Goal: Task Accomplishment & Management: Complete application form

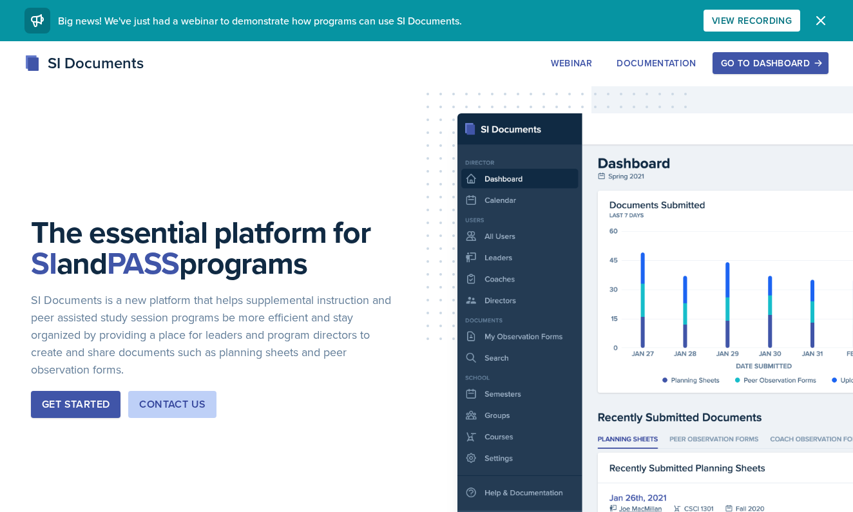
click at [792, 70] on button "Go to Dashboard" at bounding box center [770, 63] width 116 height 22
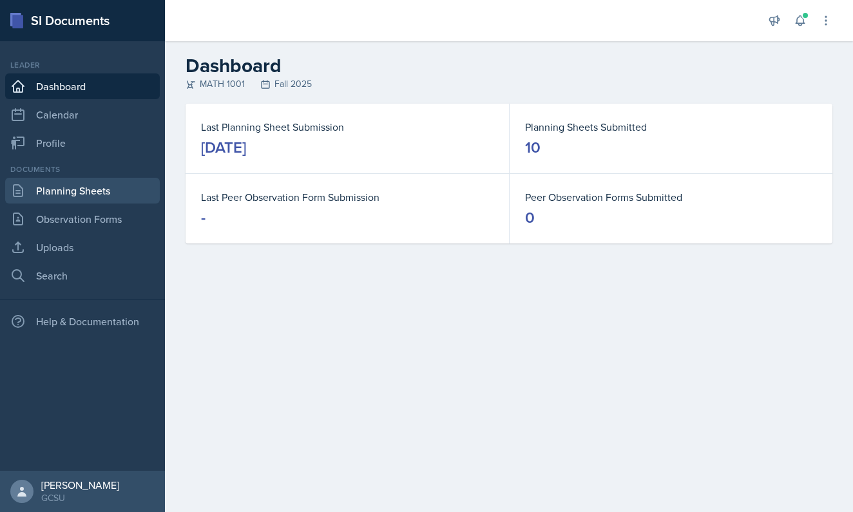
click at [131, 193] on link "Planning Sheets" at bounding box center [82, 191] width 155 height 26
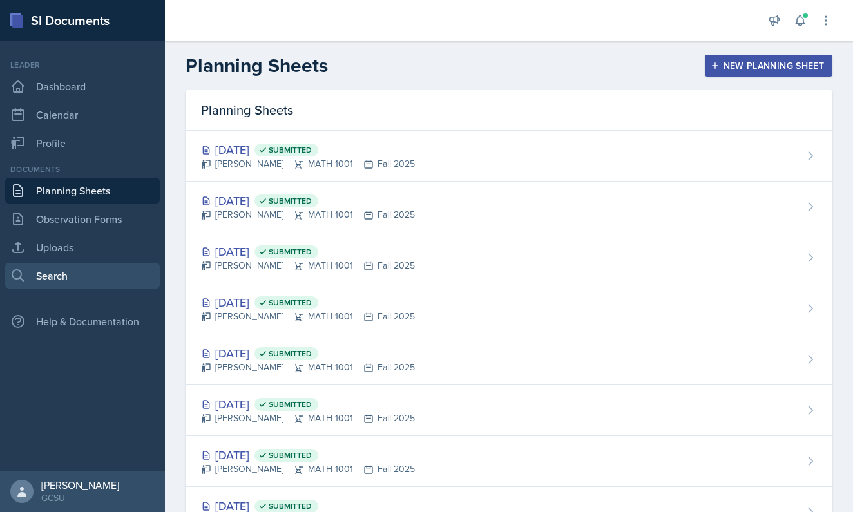
click at [73, 273] on link "Search" at bounding box center [82, 276] width 155 height 26
select select "all"
select select "1"
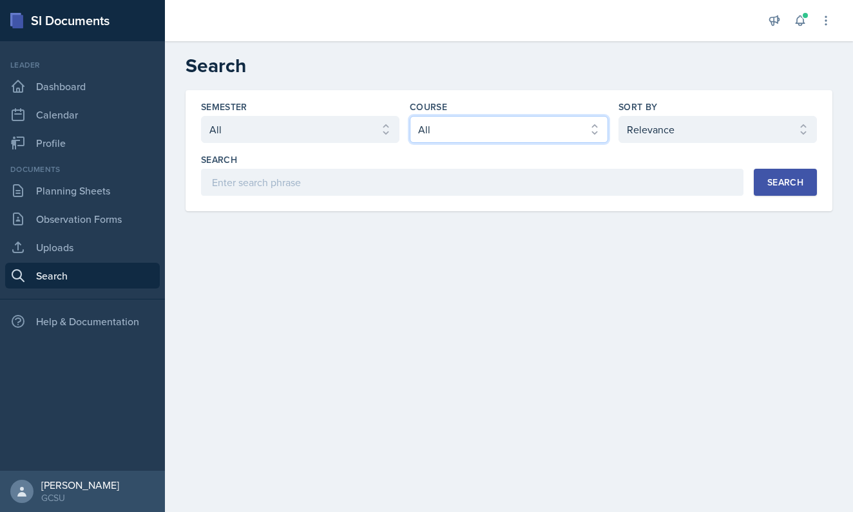
select select "c791e157-50e7-4c52-bb41-8889e21dc1fd"
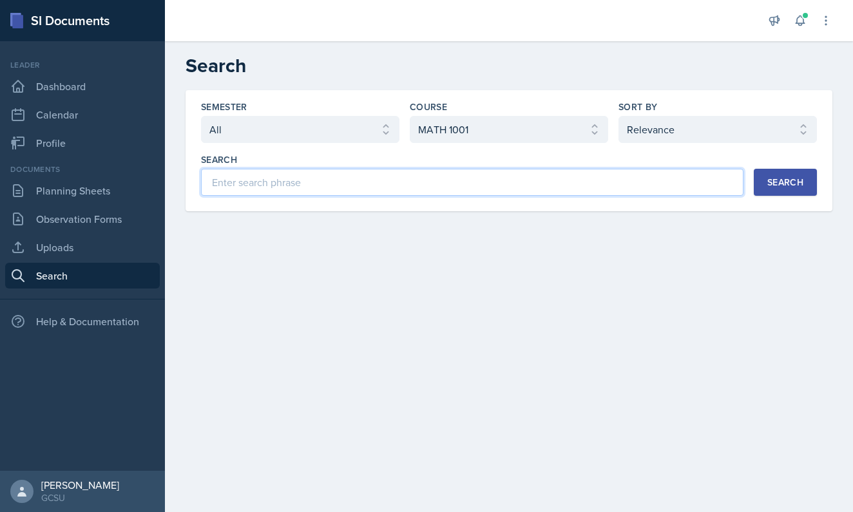
click at [589, 184] on input at bounding box center [472, 182] width 542 height 27
type input "10.4"
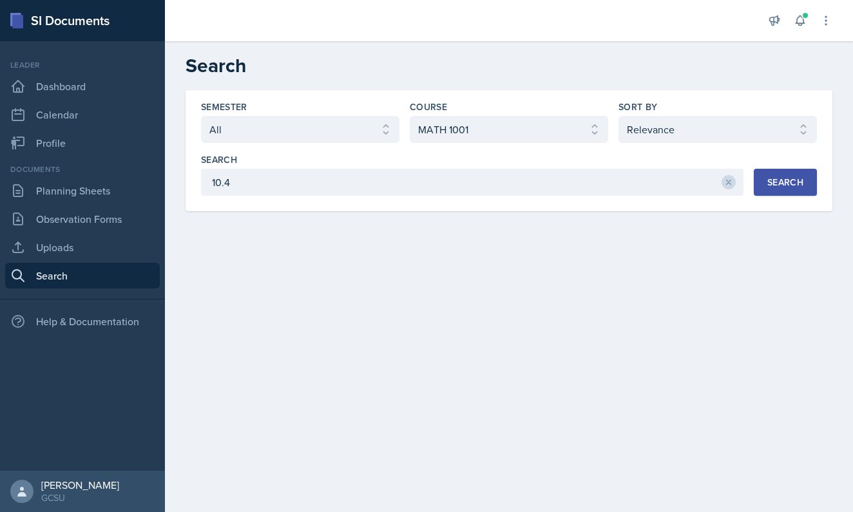
click at [784, 177] on div "Search" at bounding box center [785, 182] width 36 height 10
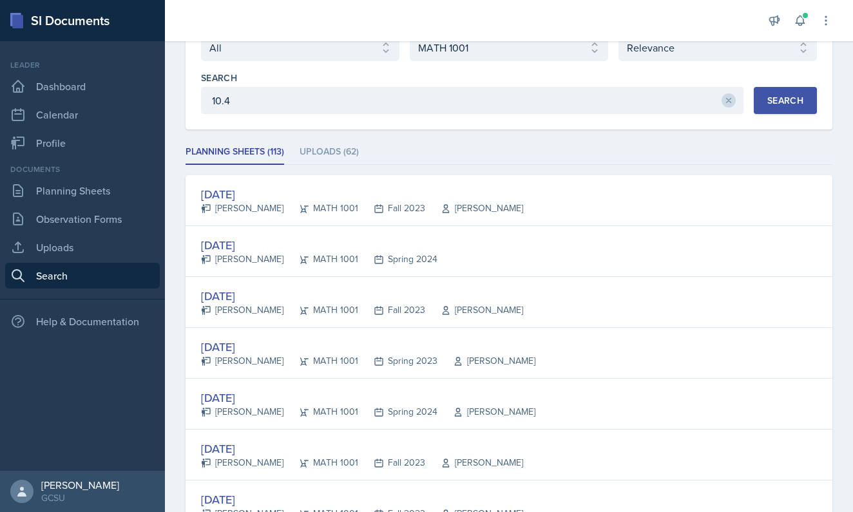
scroll to position [82, 0]
click at [319, 153] on li "Uploads (62)" at bounding box center [329, 151] width 59 height 25
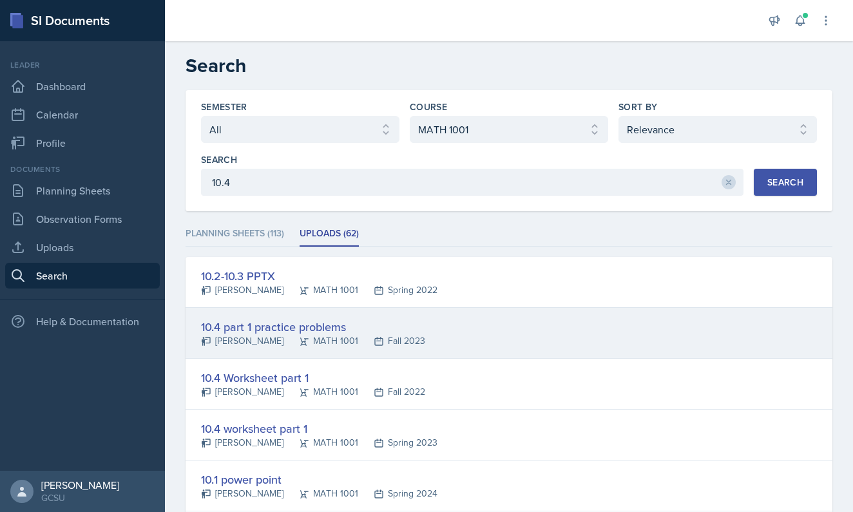
scroll to position [0, 0]
click at [314, 332] on div "10.4 part 1 practice problems" at bounding box center [313, 326] width 224 height 17
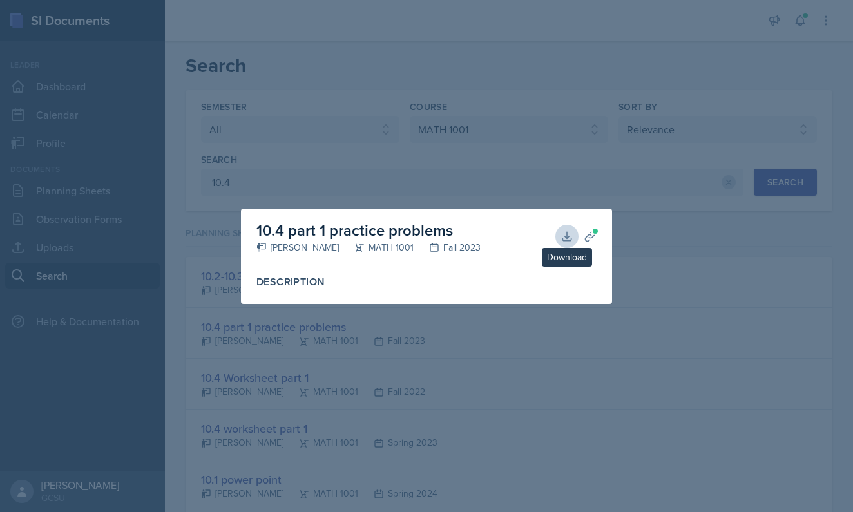
click at [562, 233] on icon at bounding box center [566, 236] width 13 height 13
click at [591, 231] on span at bounding box center [595, 231] width 8 height 8
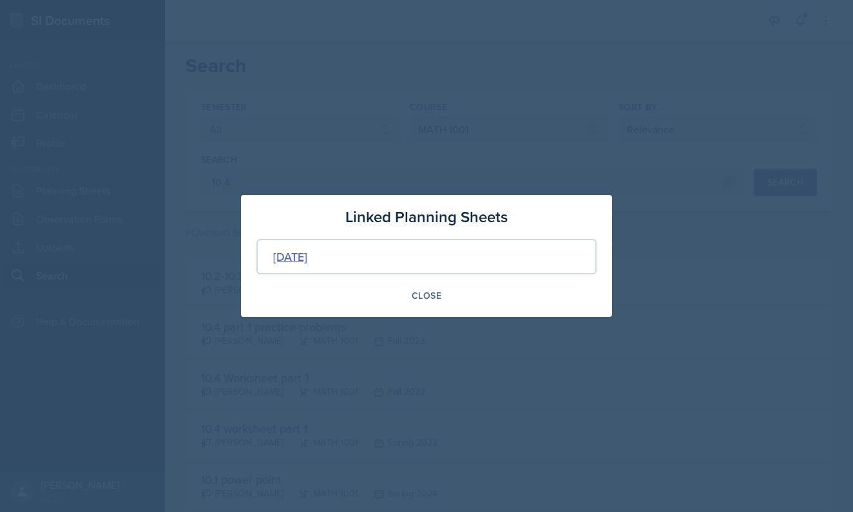
click at [307, 255] on div "[DATE]" at bounding box center [290, 256] width 34 height 17
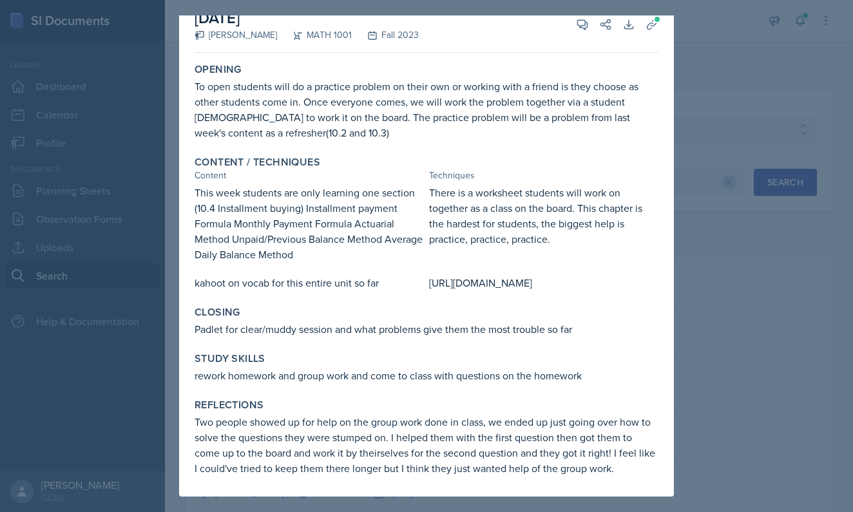
scroll to position [26, 0]
click at [692, 317] on div at bounding box center [426, 256] width 853 height 512
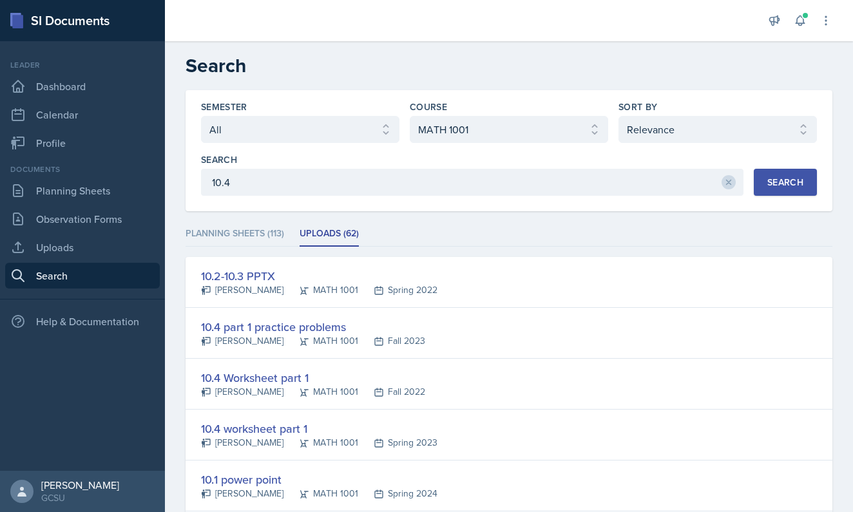
click at [300, 374] on div "10.4 Worksheet part 1" at bounding box center [313, 377] width 224 height 17
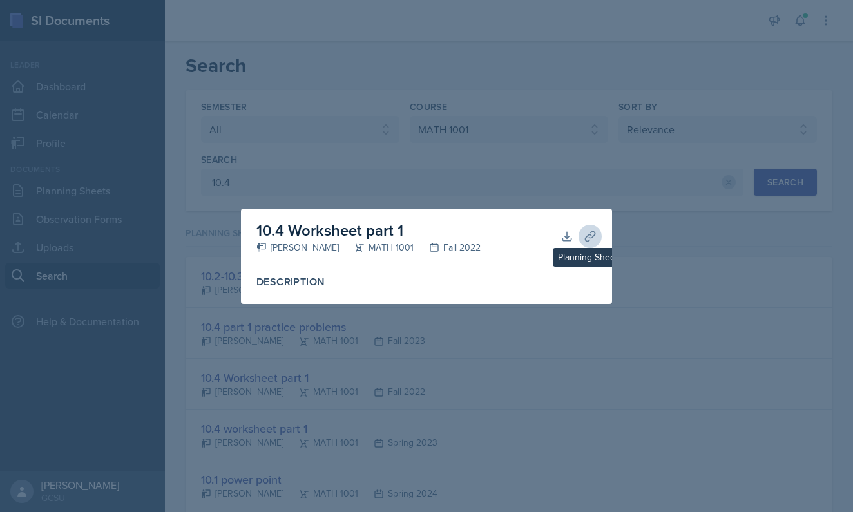
click at [591, 234] on icon at bounding box center [590, 236] width 13 height 13
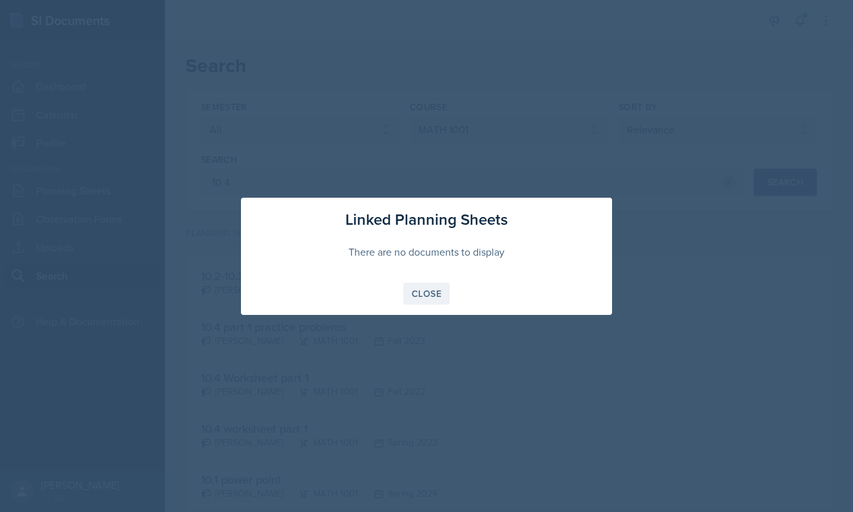
click at [419, 294] on div "Close" at bounding box center [427, 294] width 30 height 10
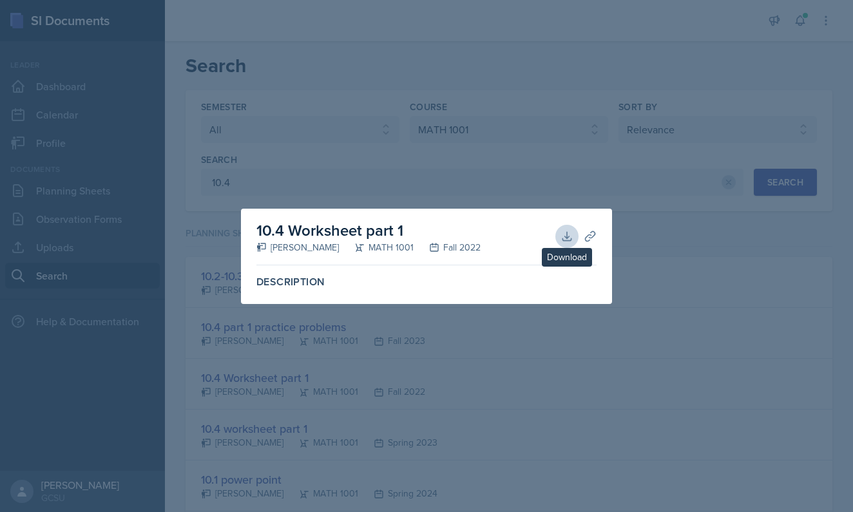
click at [567, 237] on icon at bounding box center [566, 236] width 13 height 13
click at [643, 280] on div at bounding box center [426, 256] width 853 height 512
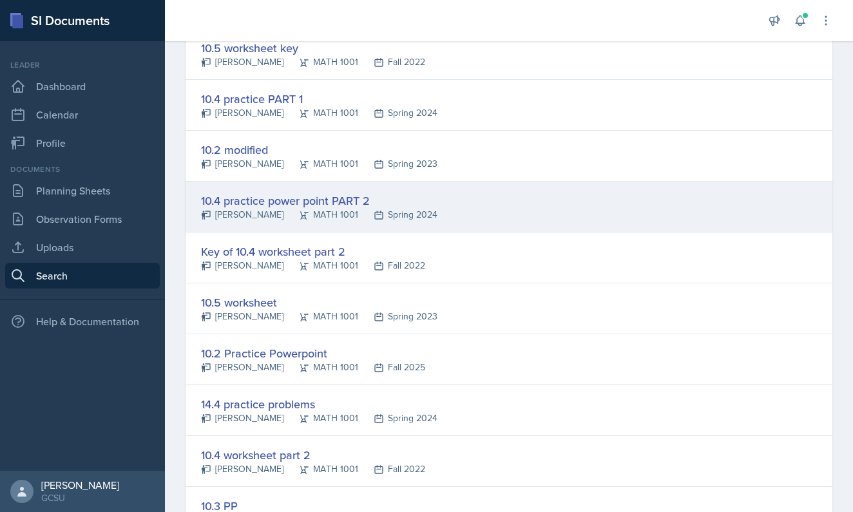
scroll to position [738, 0]
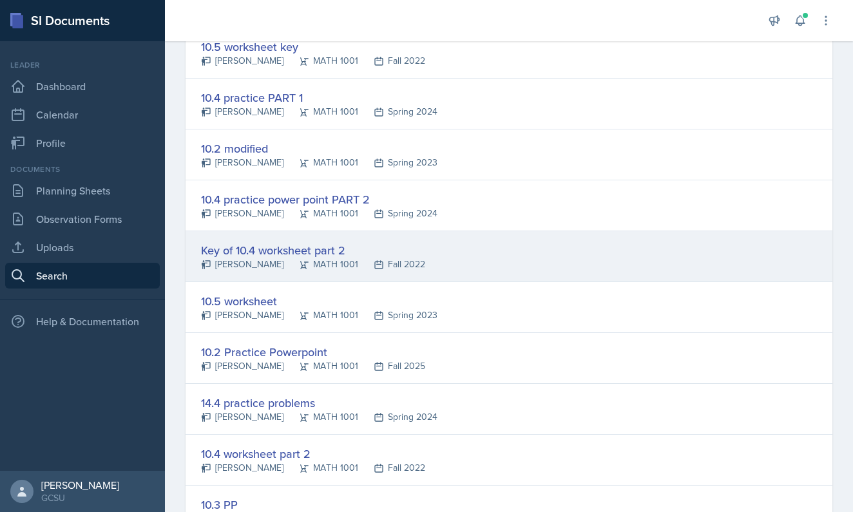
click at [359, 255] on div "Key of 10.4 worksheet part 2" at bounding box center [313, 250] width 224 height 17
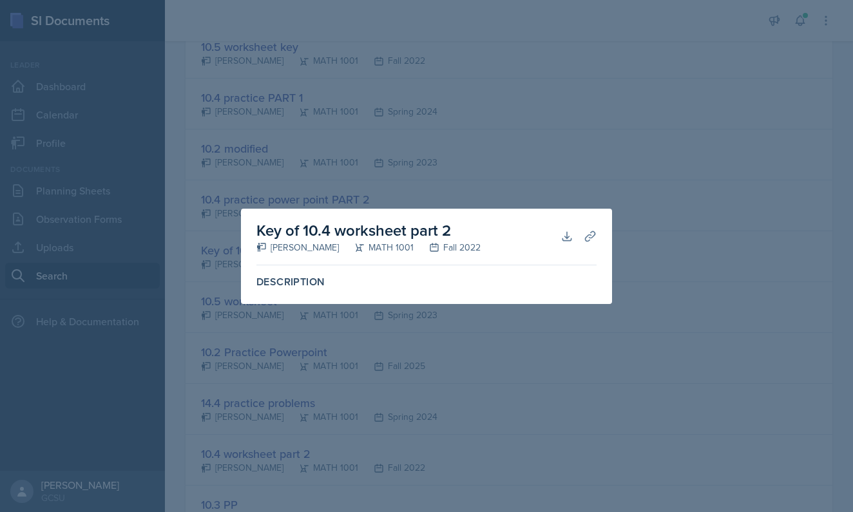
click at [527, 171] on div at bounding box center [426, 256] width 853 height 512
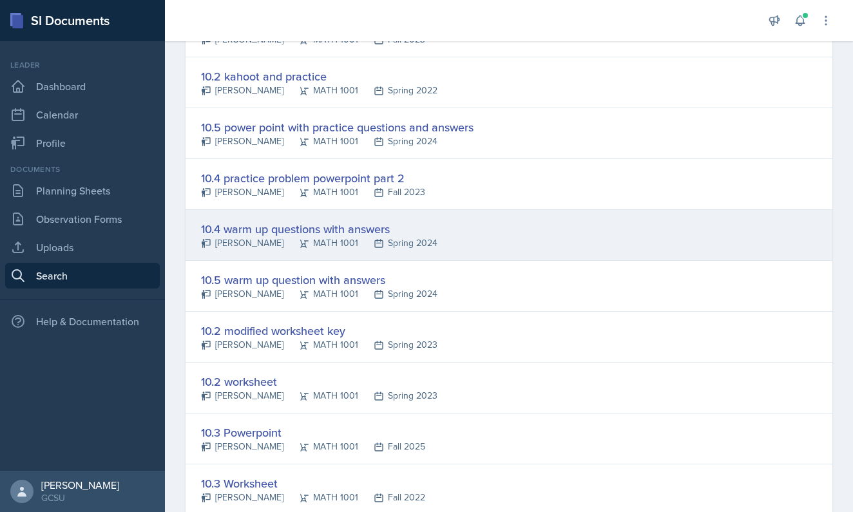
scroll to position [1527, 0]
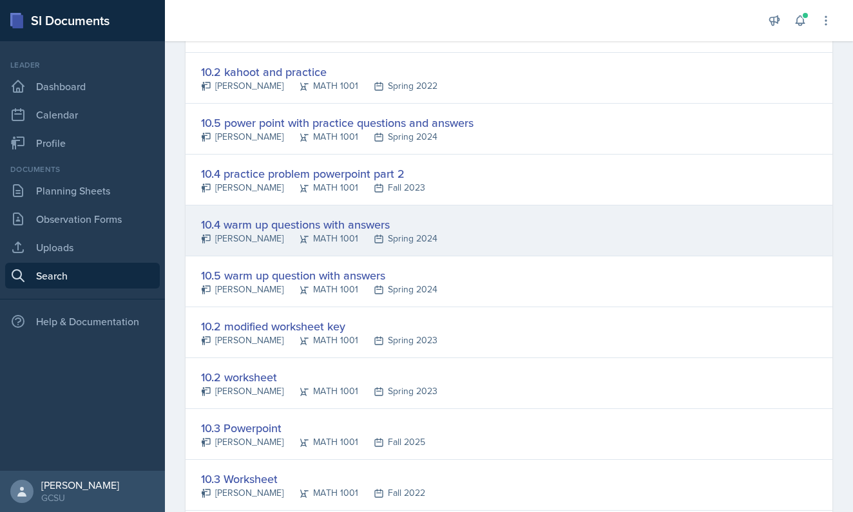
click at [355, 230] on div "10.4 warm up questions with answers" at bounding box center [319, 224] width 236 height 17
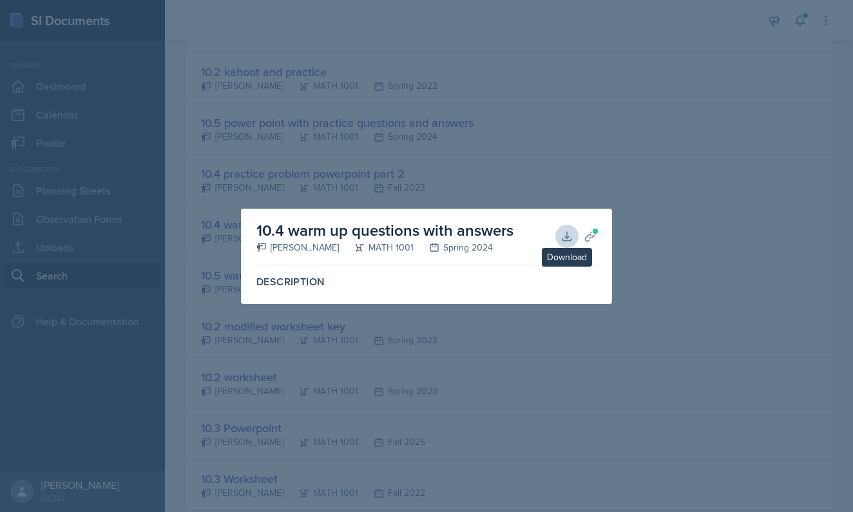
click at [558, 234] on button "Download" at bounding box center [566, 236] width 23 height 23
click at [392, 160] on div at bounding box center [426, 256] width 853 height 512
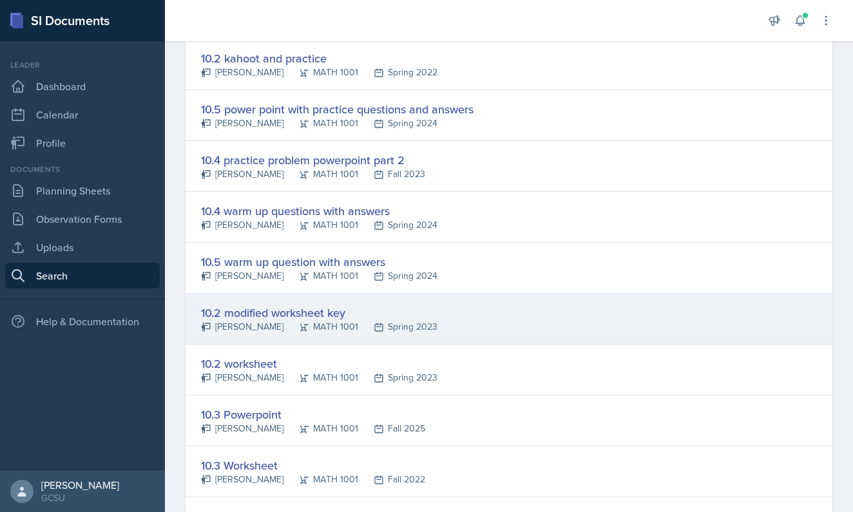
scroll to position [1543, 0]
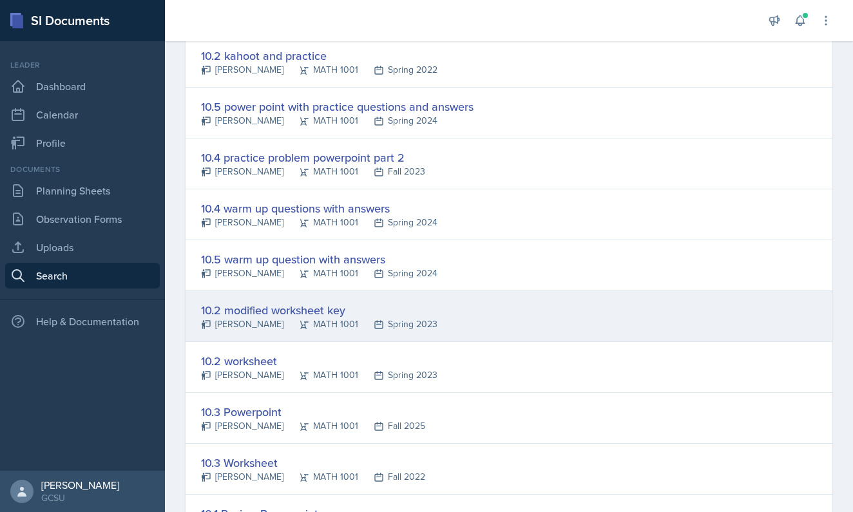
click at [335, 308] on div "10.2 modified worksheet key" at bounding box center [319, 309] width 236 height 17
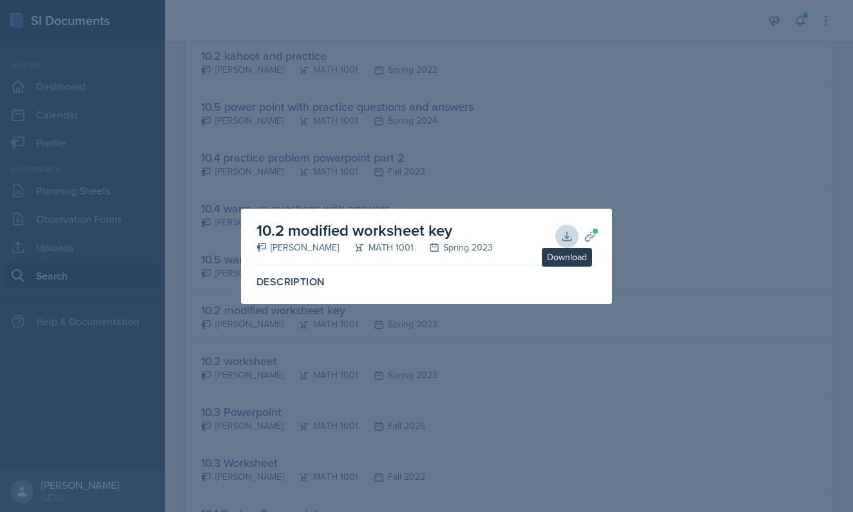
click at [565, 229] on button "Download" at bounding box center [566, 236] width 23 height 23
click at [297, 133] on div at bounding box center [426, 256] width 853 height 512
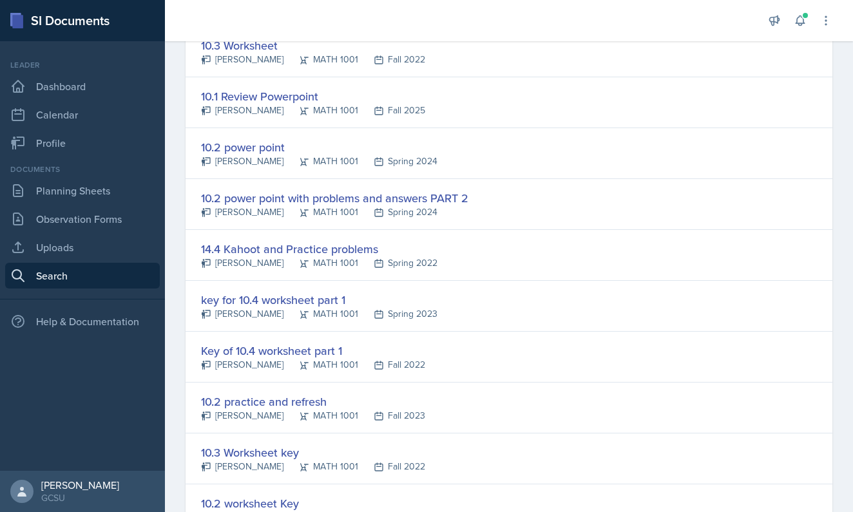
scroll to position [1963, 0]
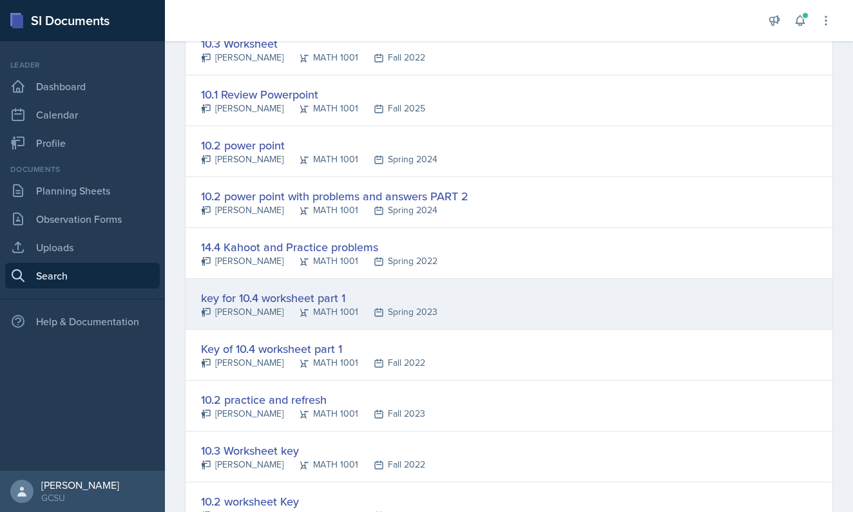
click at [317, 299] on div "key for 10.4 worksheet part 1" at bounding box center [319, 297] width 236 height 17
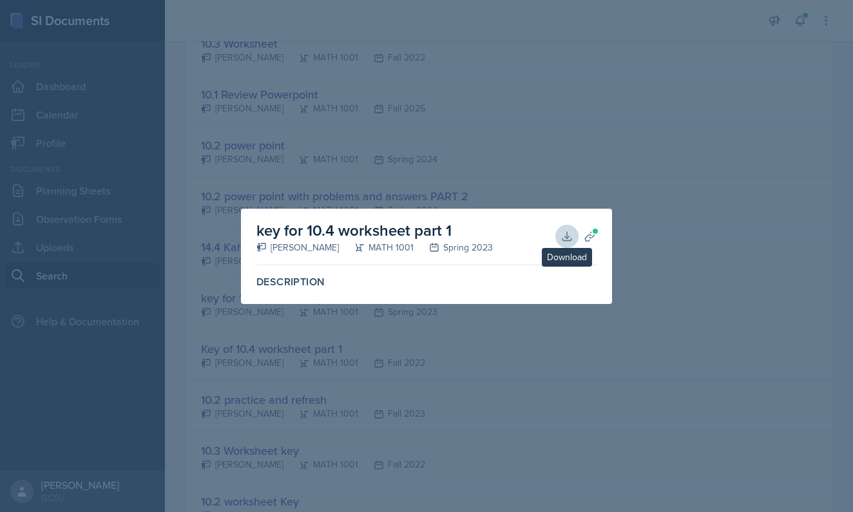
click at [569, 231] on icon at bounding box center [566, 236] width 13 height 13
click at [238, 98] on div at bounding box center [426, 256] width 853 height 512
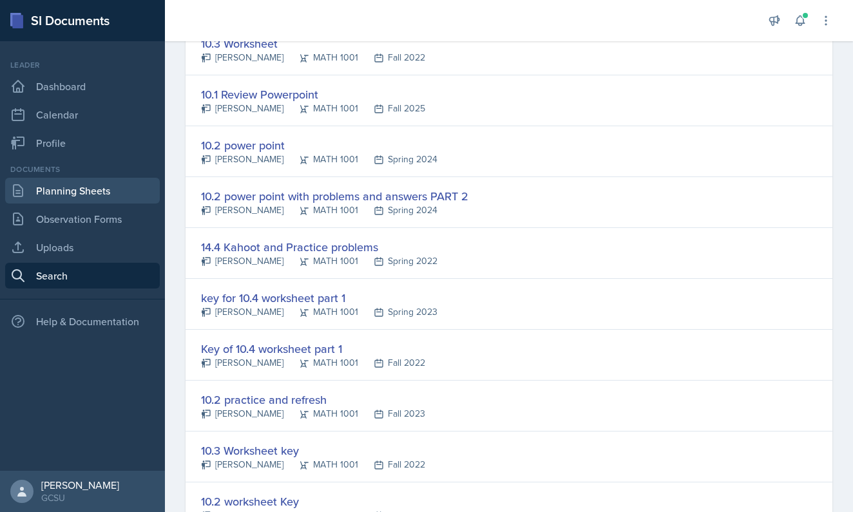
click at [78, 193] on link "Planning Sheets" at bounding box center [82, 191] width 155 height 26
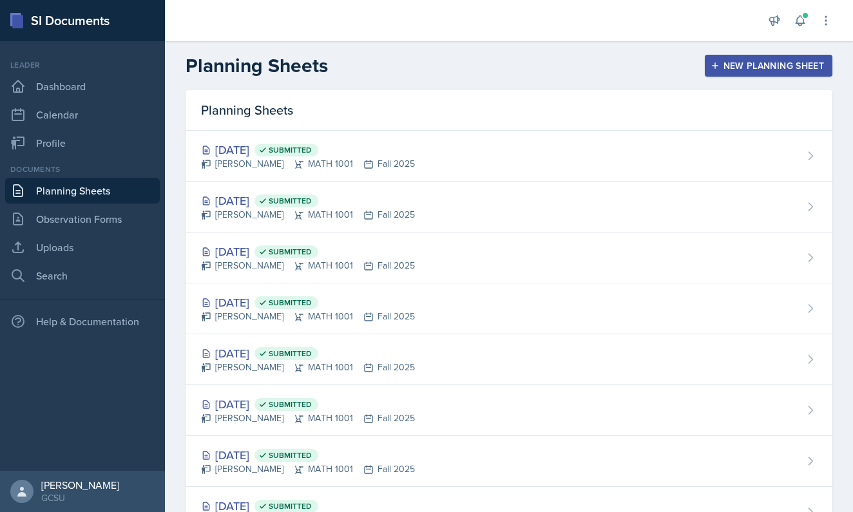
click at [725, 68] on div "New Planning Sheet" at bounding box center [768, 66] width 111 height 10
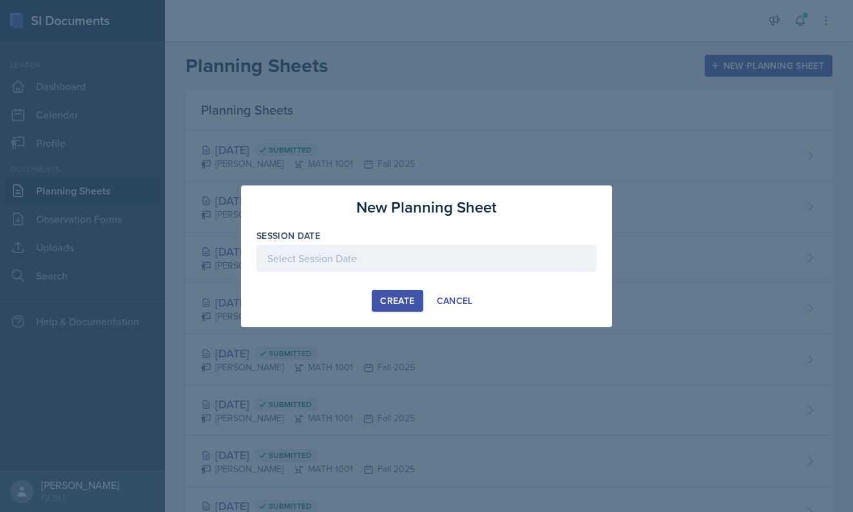
click at [450, 262] on div at bounding box center [426, 258] width 340 height 27
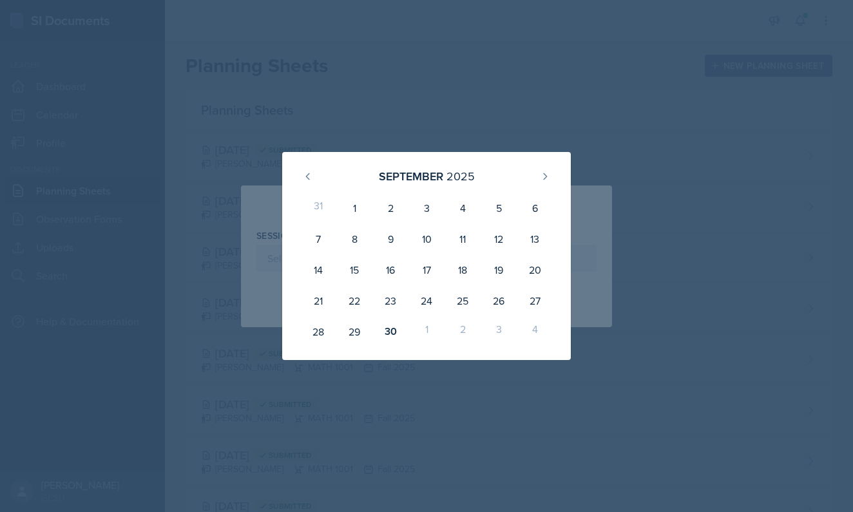
click at [549, 165] on div "[DATE]" at bounding box center [427, 176] width 258 height 28
click at [549, 175] on icon at bounding box center [545, 176] width 10 height 10
click at [432, 202] on div "1" at bounding box center [426, 208] width 36 height 31
type input "[DATE]"
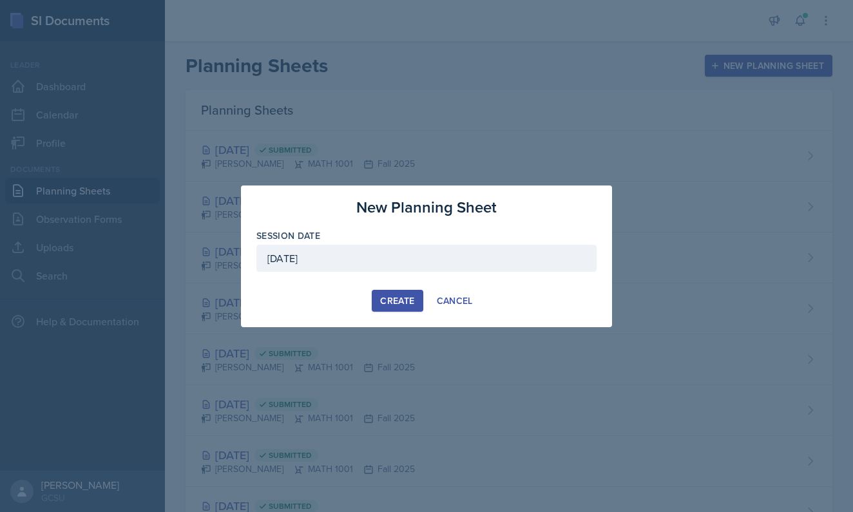
click at [390, 306] on div "Create" at bounding box center [397, 301] width 34 height 10
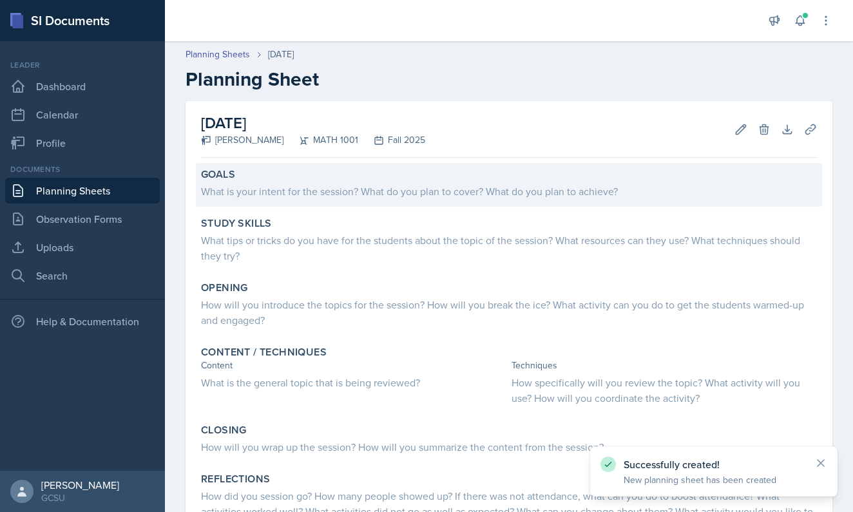
click at [406, 192] on div "What is your intent for the session? What do you plan to cover? What do you pla…" at bounding box center [509, 191] width 616 height 15
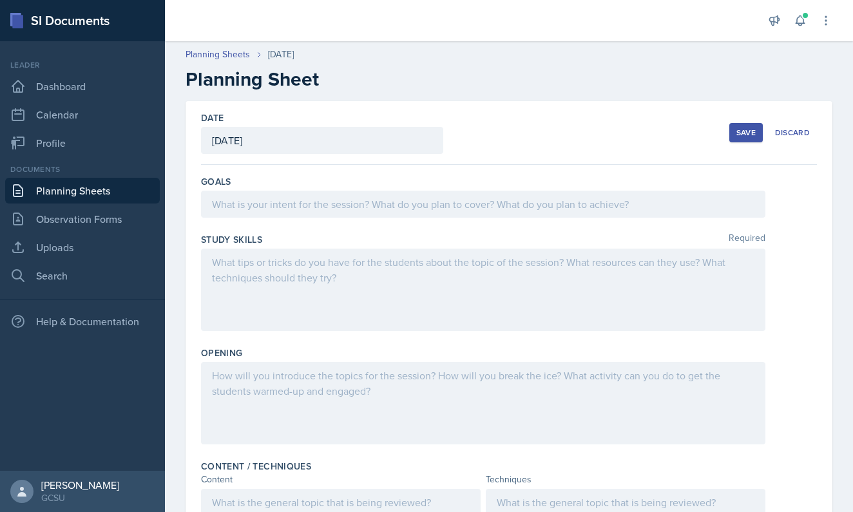
click at [408, 209] on div at bounding box center [483, 204] width 564 height 27
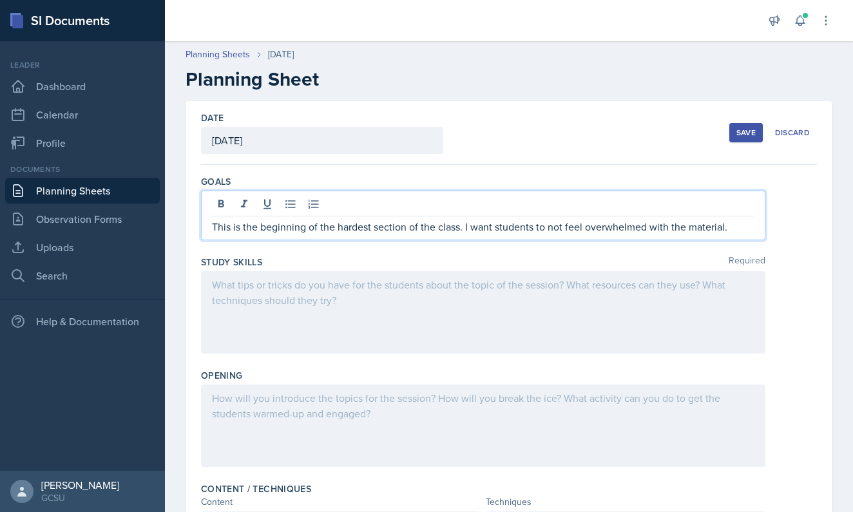
click at [272, 305] on div at bounding box center [483, 312] width 564 height 82
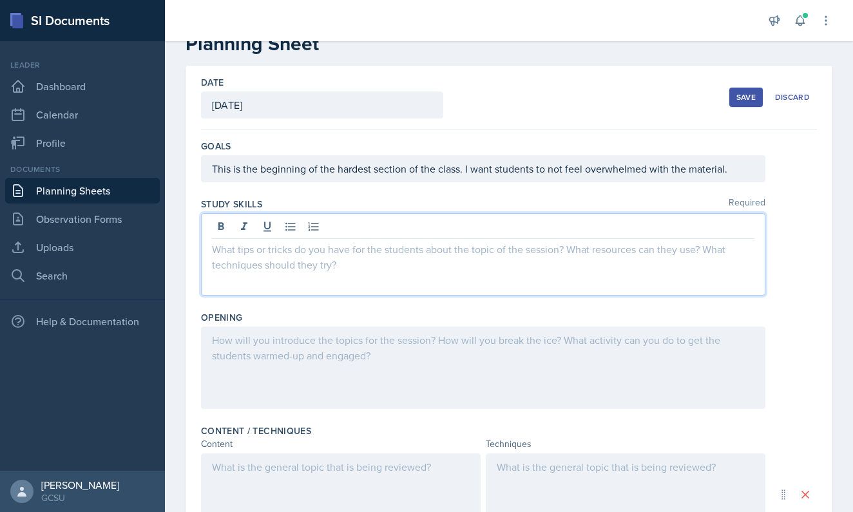
scroll to position [40, 0]
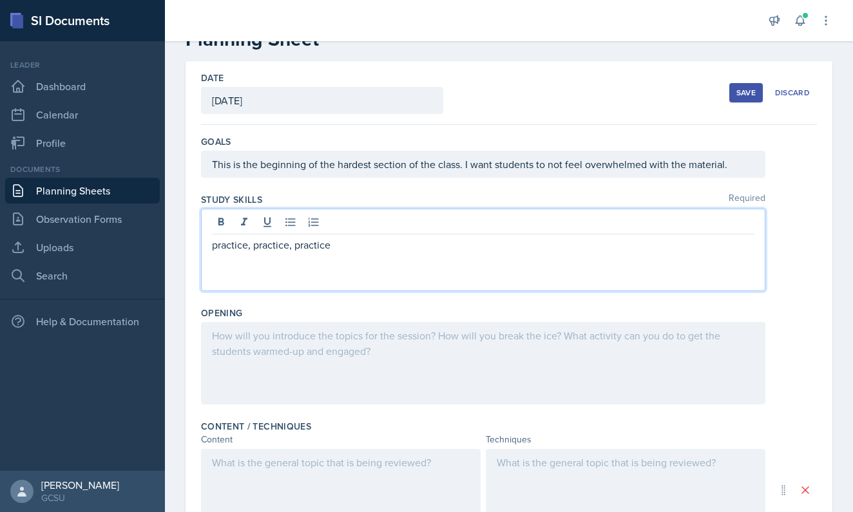
click at [212, 249] on p "practice, practice, practice" at bounding box center [483, 244] width 542 height 15
click at [348, 254] on p at bounding box center [483, 259] width 542 height 15
click at [291, 224] on icon at bounding box center [290, 222] width 13 height 13
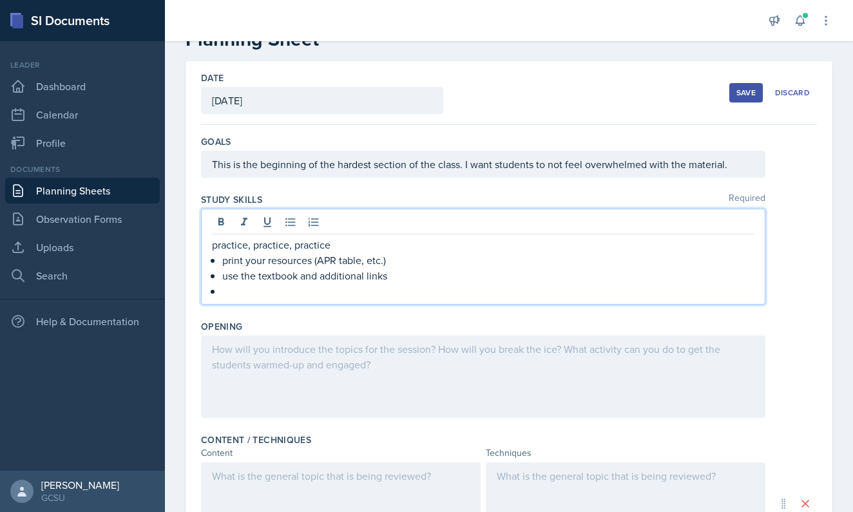
click at [433, 247] on p "practice, practice, practice" at bounding box center [483, 244] width 542 height 15
click at [333, 243] on em "10.4 takes some getting used to" at bounding box center [401, 245] width 142 height 14
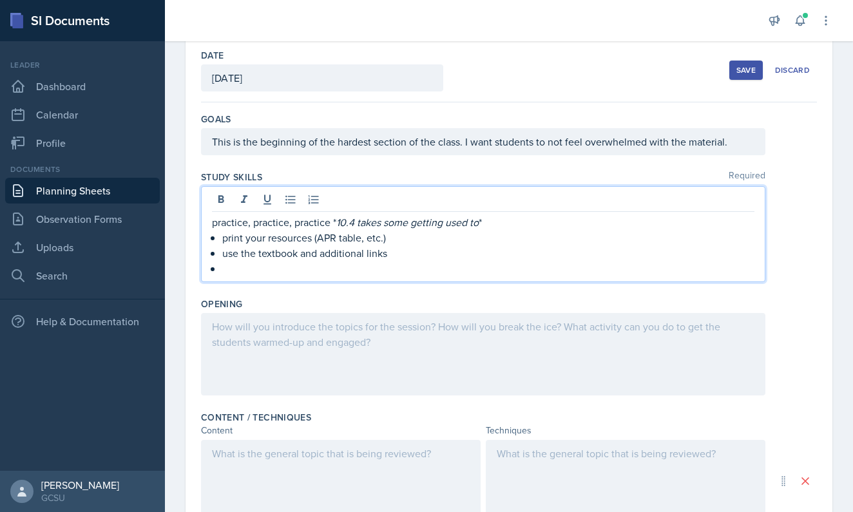
scroll to position [68, 0]
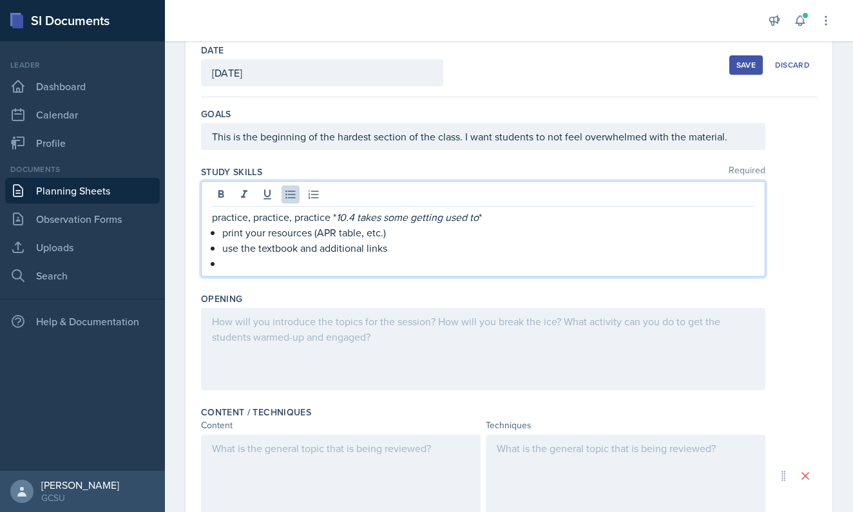
click at [298, 267] on p at bounding box center [488, 263] width 532 height 15
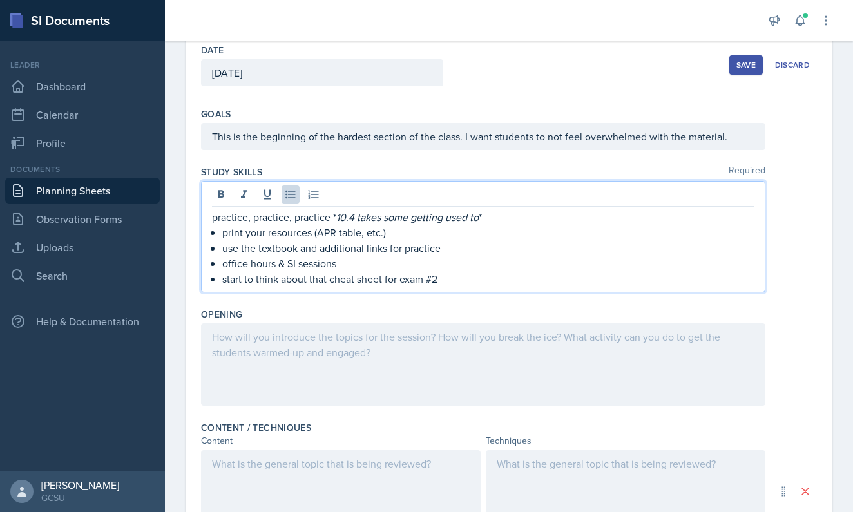
click at [358, 379] on div at bounding box center [483, 364] width 564 height 82
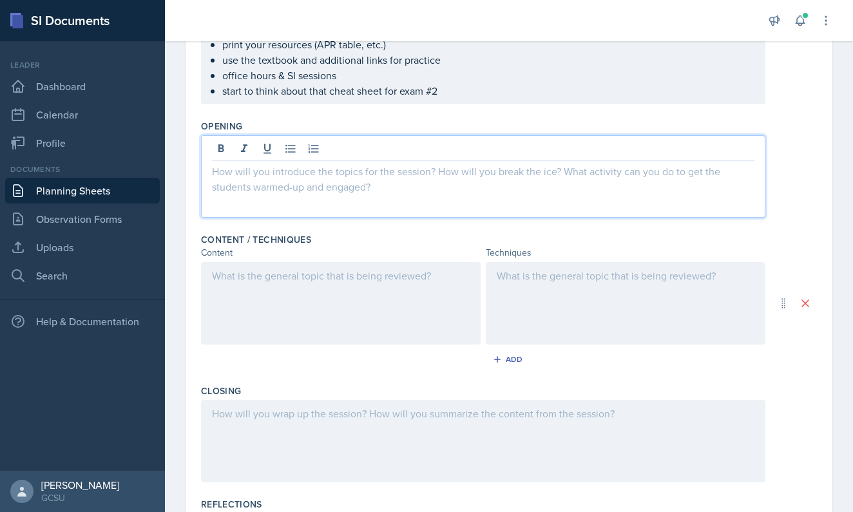
scroll to position [238, 0]
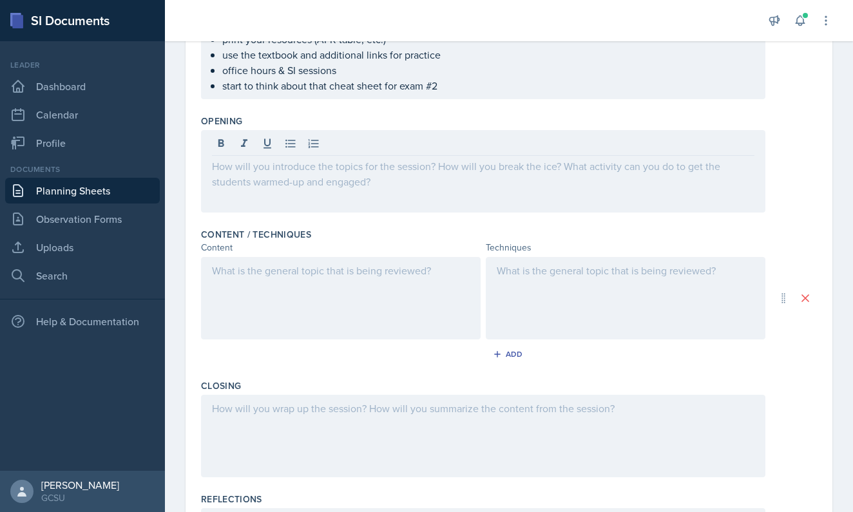
click at [316, 184] on div at bounding box center [483, 171] width 564 height 82
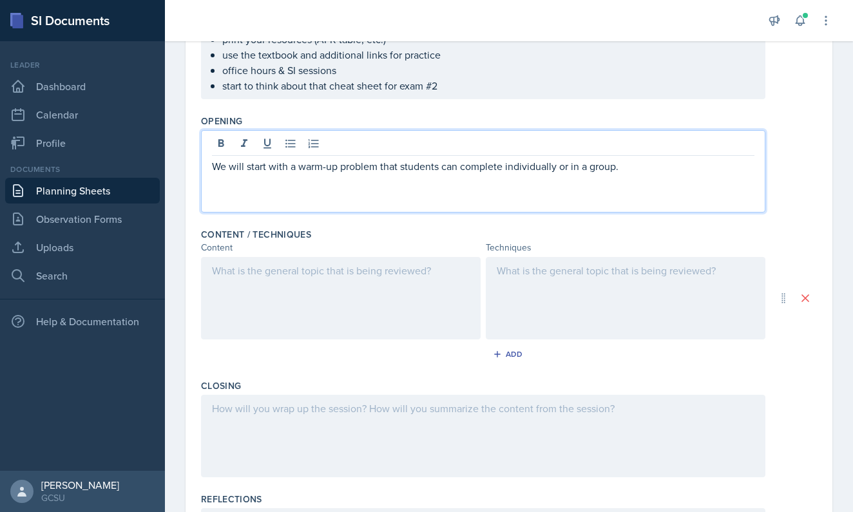
click at [297, 169] on p "We will start with a warm-up problem that students can complete individually or…" at bounding box center [483, 165] width 542 height 15
click at [701, 170] on p "We will start with a couple of simple warm-up problem that students can complet…" at bounding box center [483, 165] width 542 height 15
click at [399, 291] on div at bounding box center [341, 298] width 280 height 82
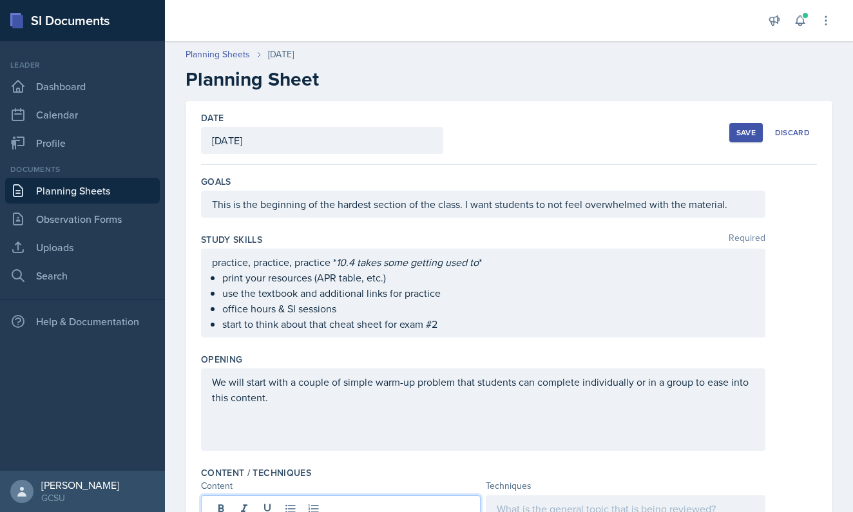
scroll to position [0, 0]
click at [739, 135] on div "Save" at bounding box center [745, 133] width 19 height 10
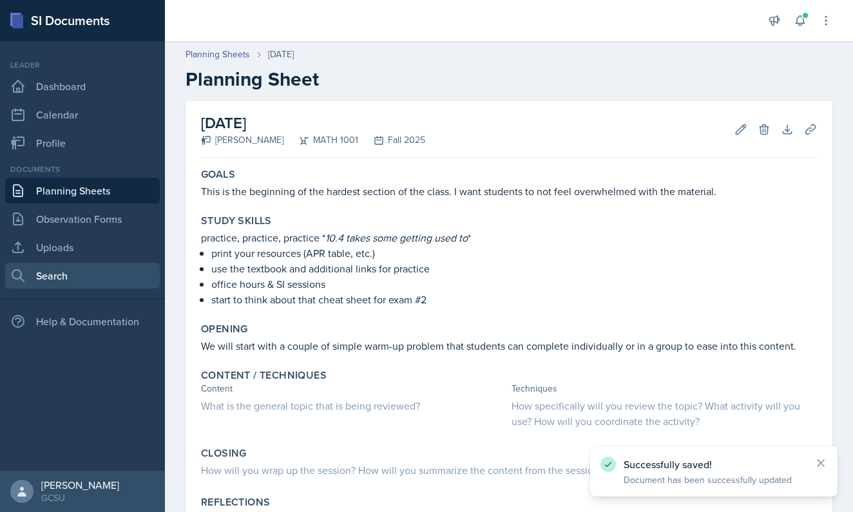
click at [95, 271] on link "Search" at bounding box center [82, 276] width 155 height 26
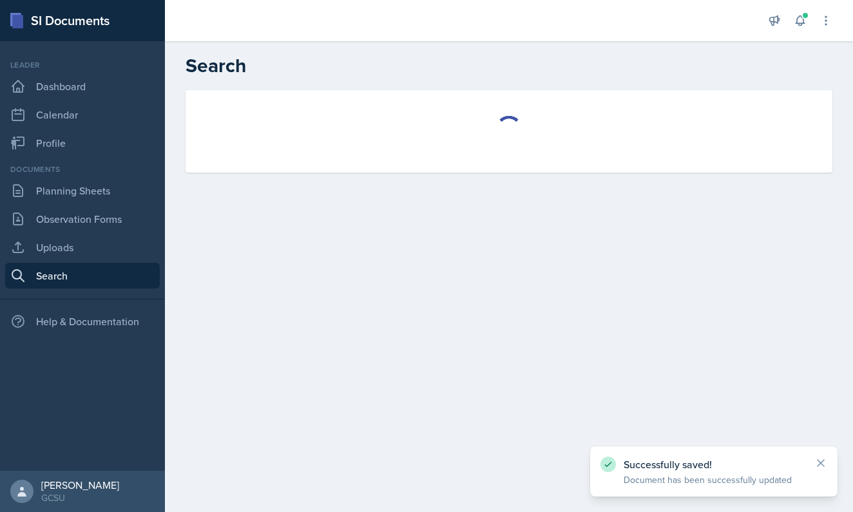
select select "all"
select select "1"
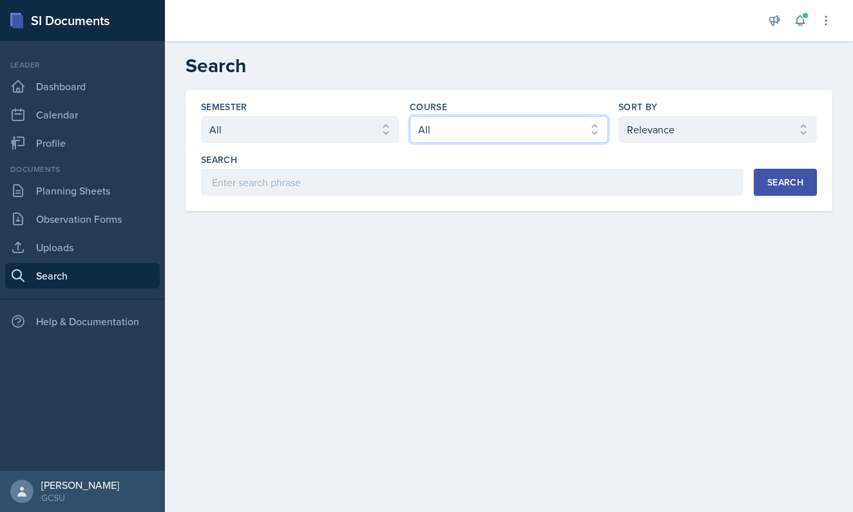
select select "c791e157-50e7-4c52-bb41-8889e21dc1fd"
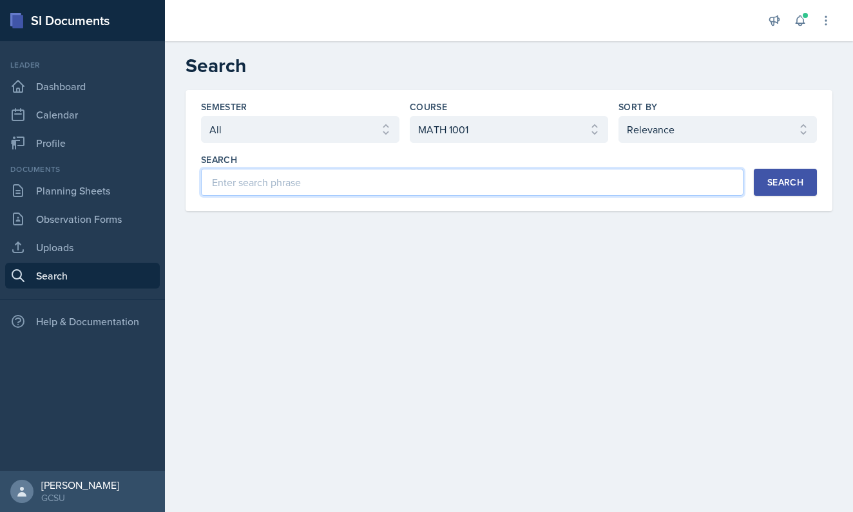
click at [392, 186] on input at bounding box center [472, 182] width 542 height 27
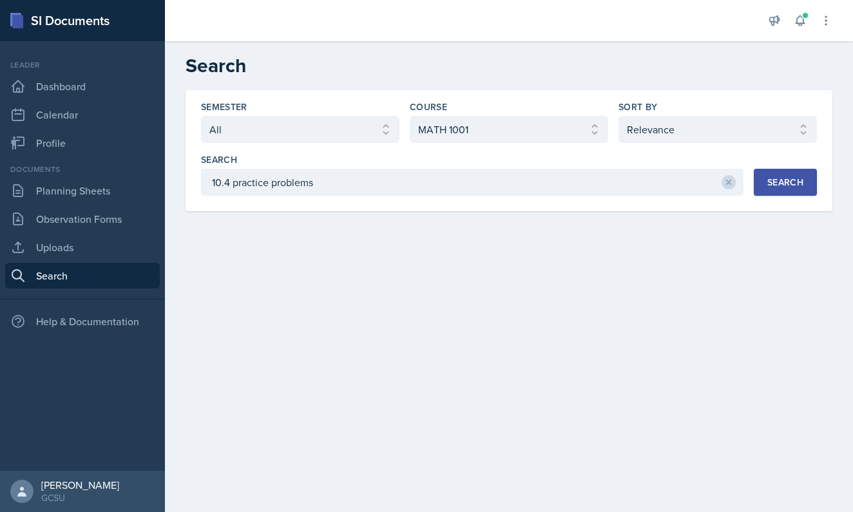
click at [781, 192] on button "Search" at bounding box center [785, 182] width 63 height 27
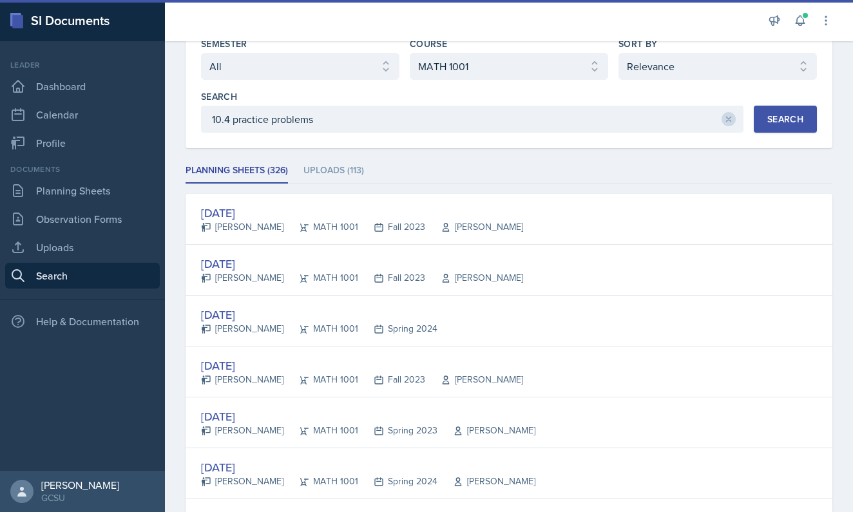
scroll to position [126, 0]
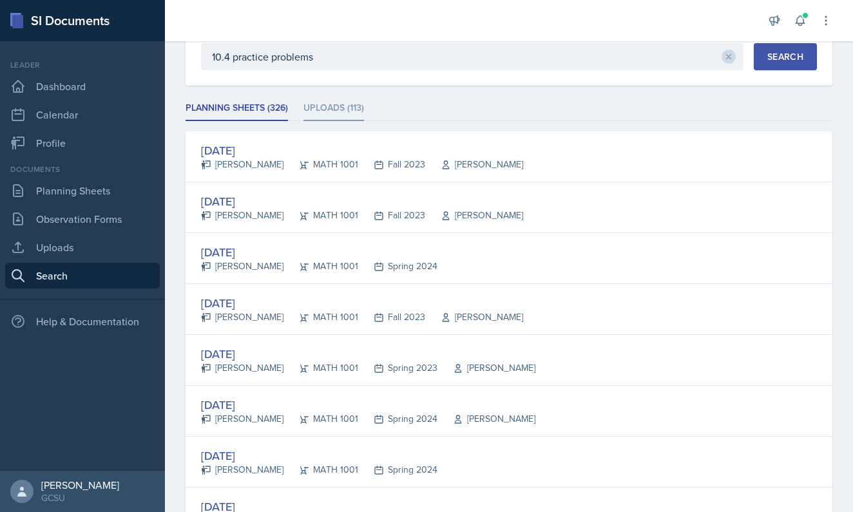
click at [338, 102] on li "Uploads (113)" at bounding box center [333, 108] width 61 height 25
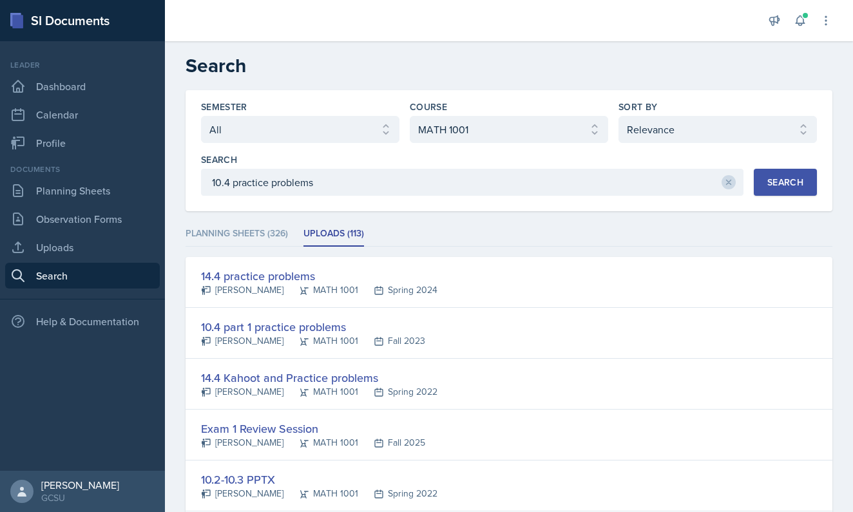
scroll to position [0, 0]
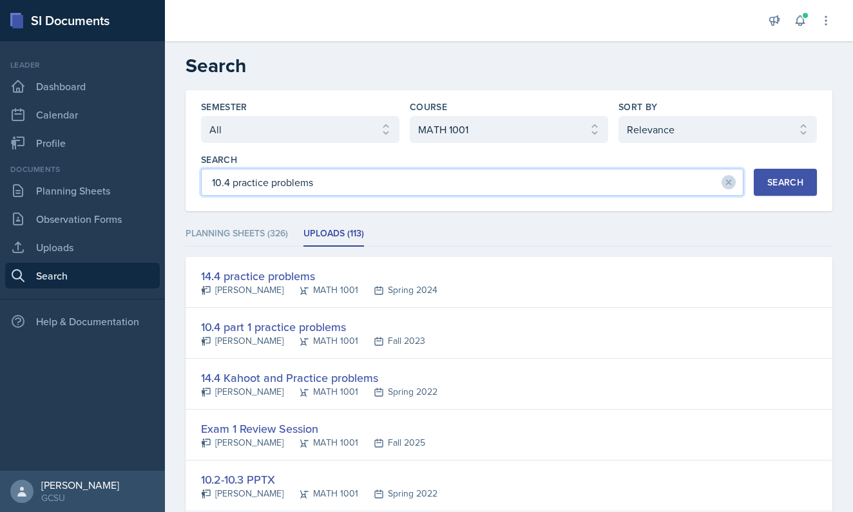
click at [260, 188] on input "10.4 practice problems" at bounding box center [472, 182] width 542 height 27
type input "10.4 intro problems"
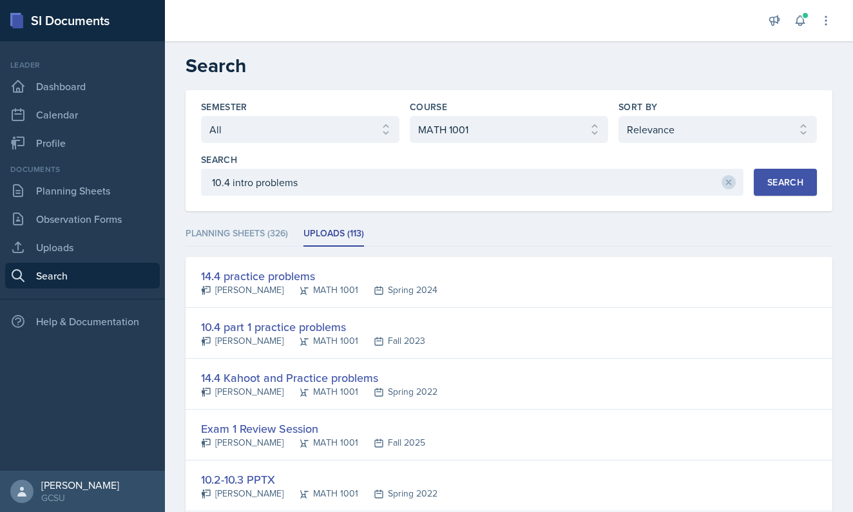
click at [783, 190] on button "Search" at bounding box center [785, 182] width 63 height 27
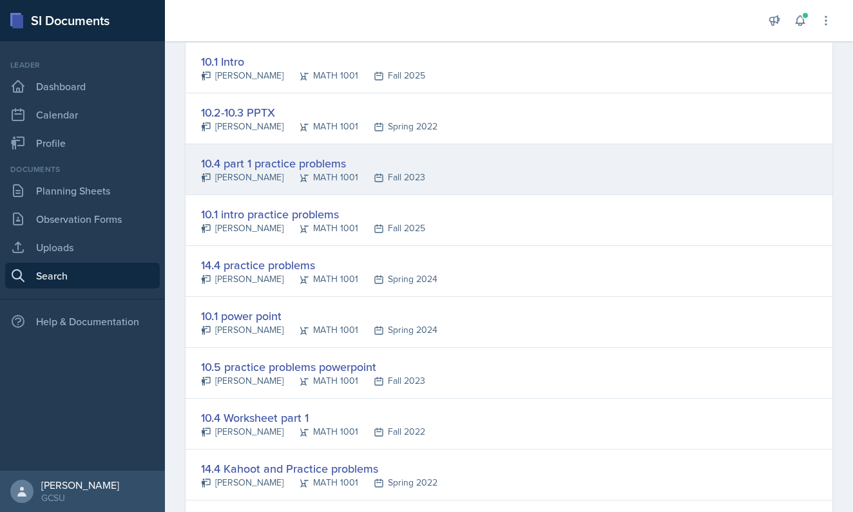
scroll to position [217, 0]
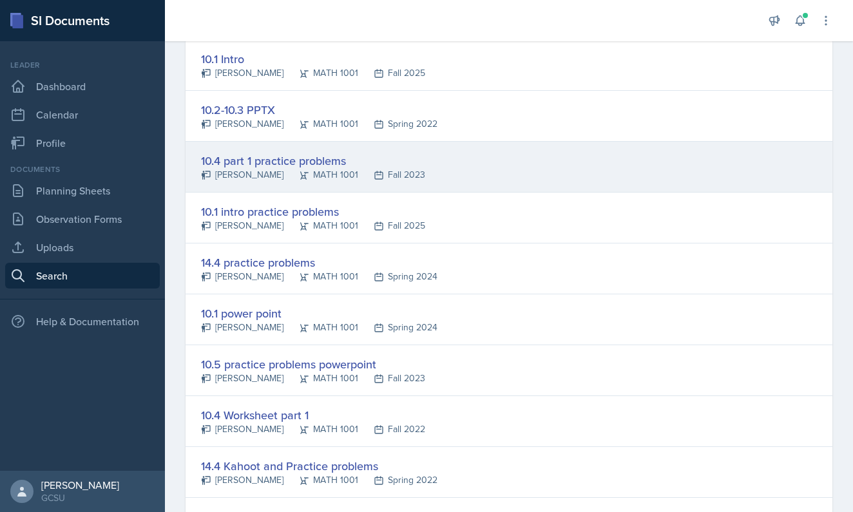
click at [296, 160] on div "10.4 part 1 practice problems" at bounding box center [313, 160] width 224 height 17
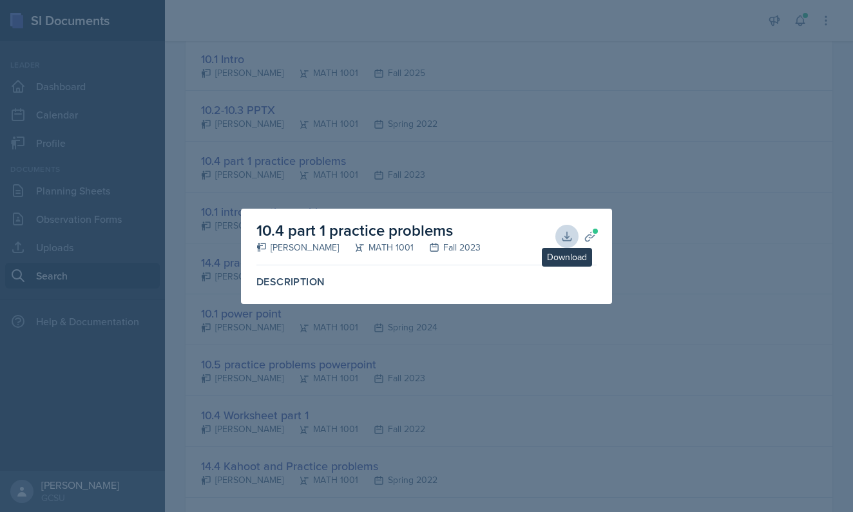
click at [562, 233] on icon at bounding box center [566, 236] width 13 height 13
click at [343, 164] on div at bounding box center [426, 256] width 853 height 512
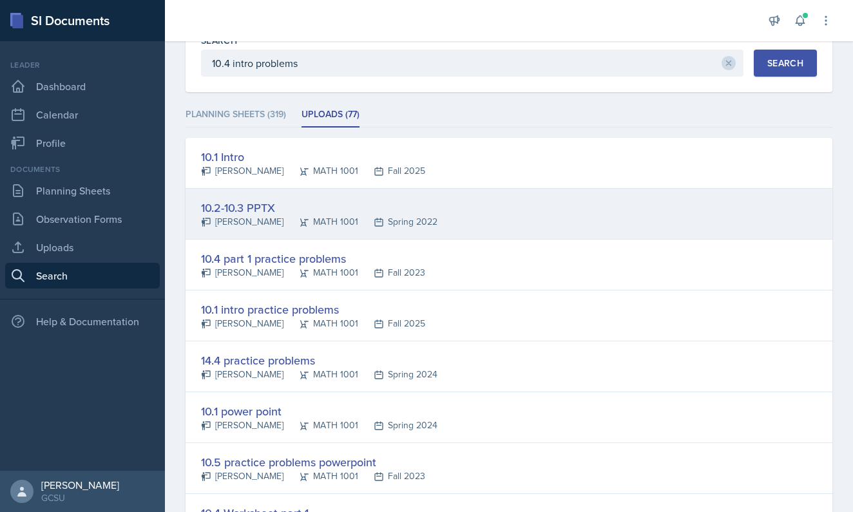
scroll to position [119, 0]
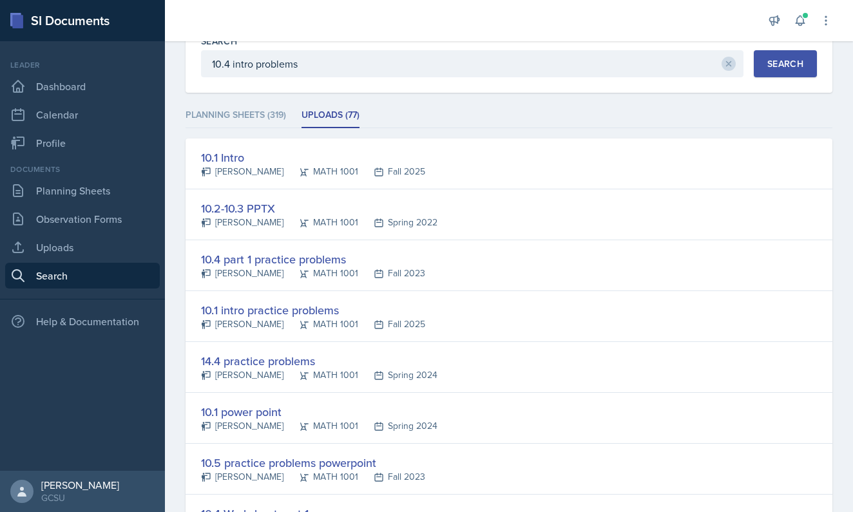
click at [325, 266] on div "10.4 part 1 practice problems" at bounding box center [313, 259] width 224 height 17
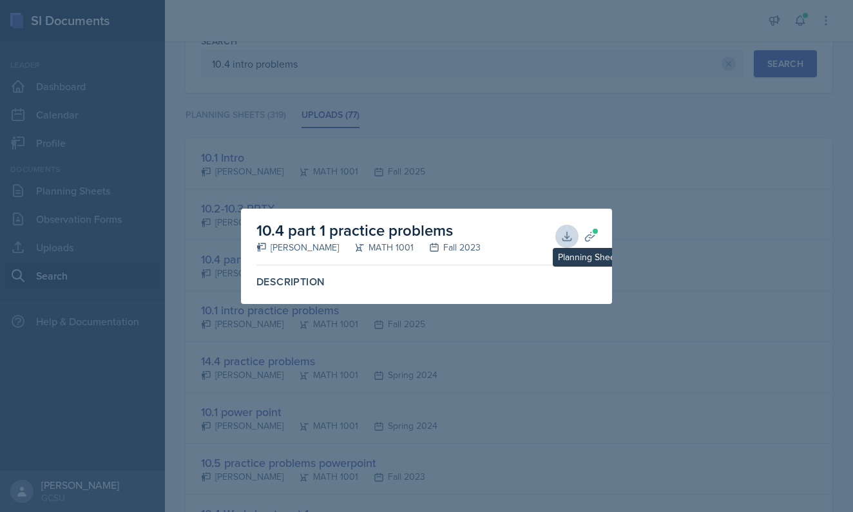
click at [589, 238] on icon at bounding box center [590, 237] width 10 height 10
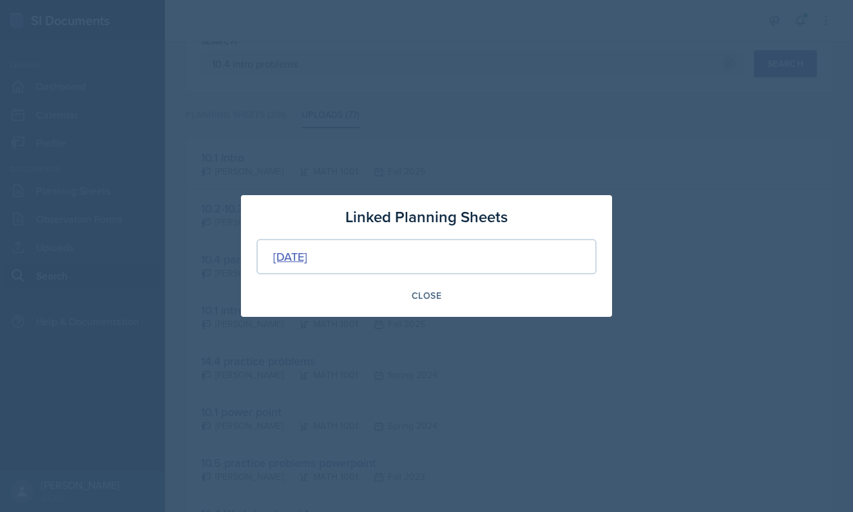
click at [307, 254] on div "[DATE]" at bounding box center [290, 256] width 34 height 17
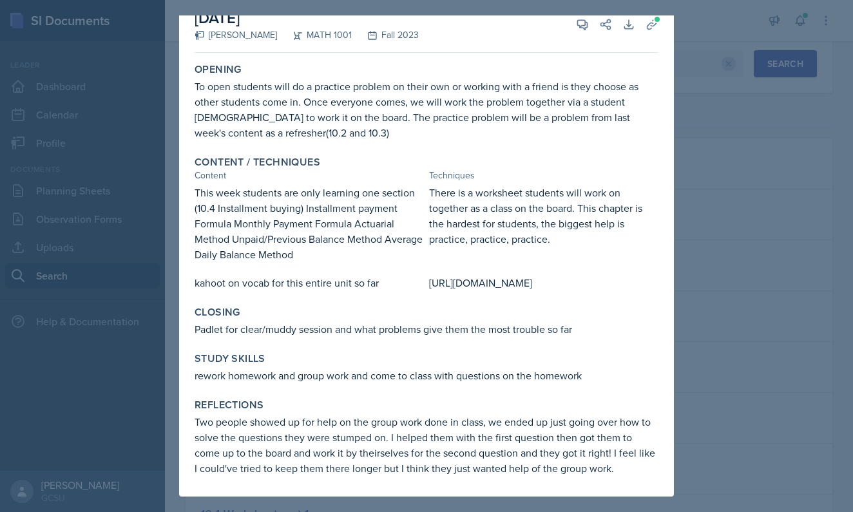
scroll to position [35, 0]
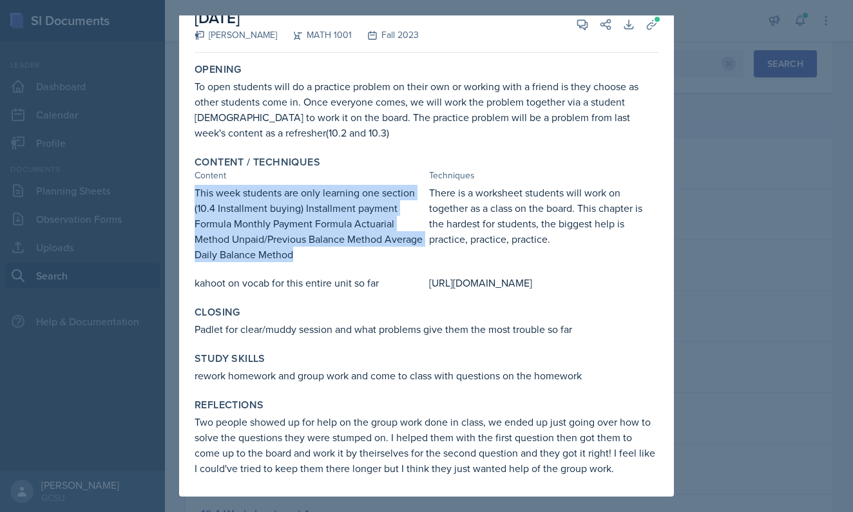
drag, startPoint x: 191, startPoint y: 171, endPoint x: 347, endPoint y: 250, distance: 174.6
click at [347, 250] on div "Content / Techniques Content Techniques This week students are only learning on…" at bounding box center [426, 223] width 474 height 145
copy div "This week students are only learning one section (10.4 Installment buying) Inst…"
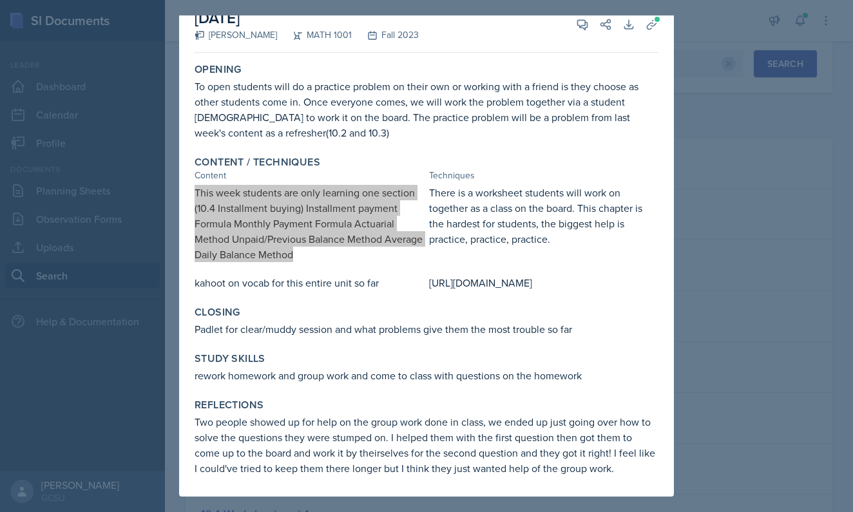
scroll to position [0, 0]
copy div "This week students are only learning one section (10.4 Installment buying) Inst…"
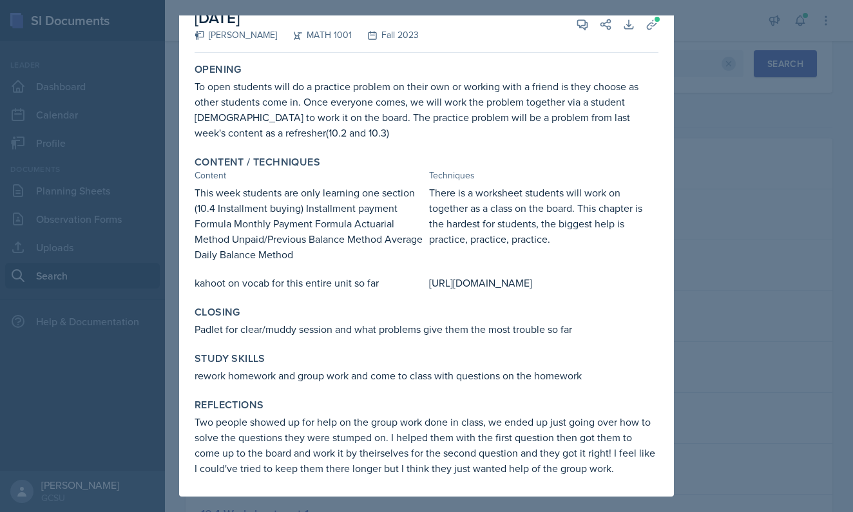
click at [522, 281] on div "[URL][DOMAIN_NAME]" at bounding box center [543, 282] width 229 height 15
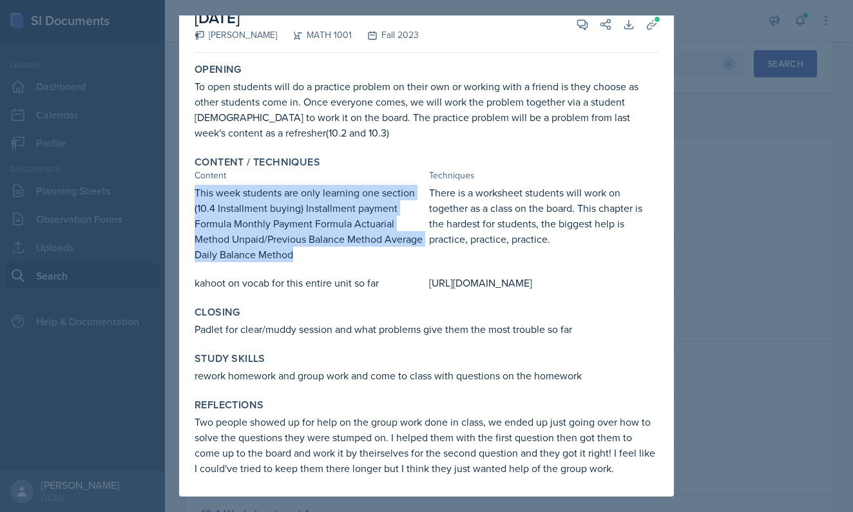
drag, startPoint x: 300, startPoint y: 240, endPoint x: 196, endPoint y: 182, distance: 118.8
click at [196, 185] on div "This week students are only learning one section (10.4 Installment buying) Inst…" at bounding box center [309, 223] width 229 height 77
copy div "This week students are only learning one section (10.4 Installment buying) Inst…"
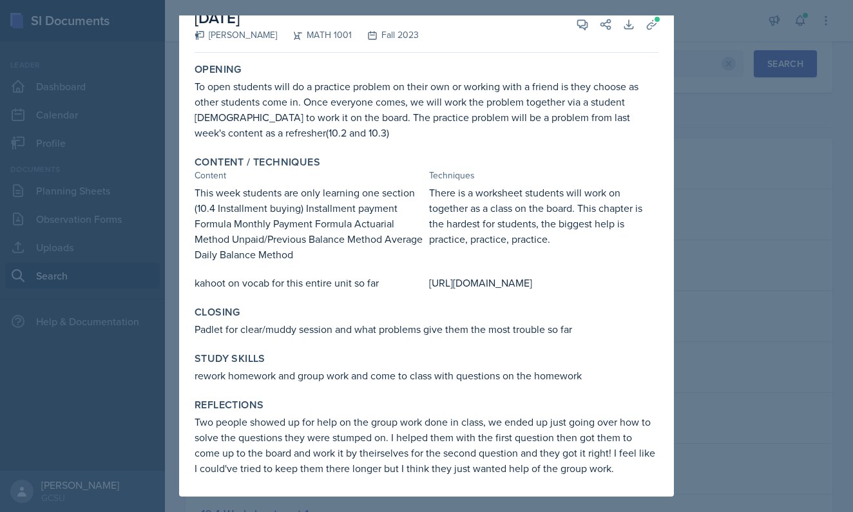
click at [97, 225] on div at bounding box center [426, 256] width 853 height 512
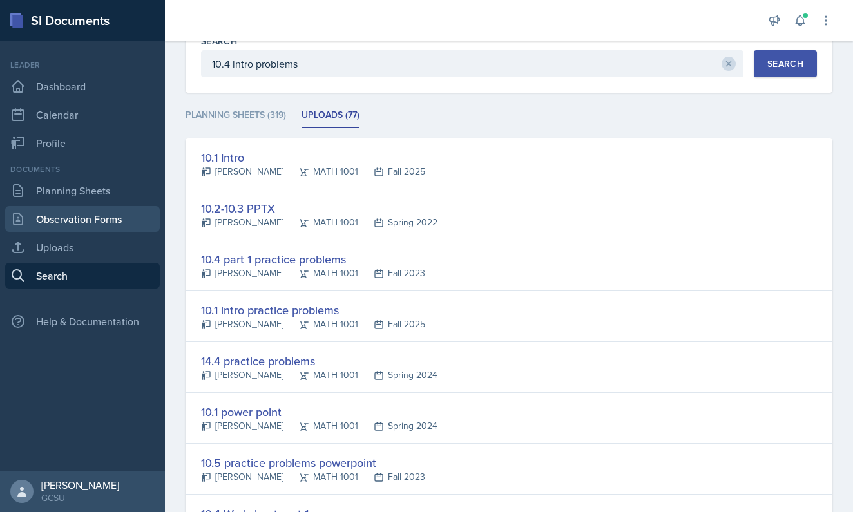
click at [97, 230] on link "Observation Forms" at bounding box center [82, 219] width 155 height 26
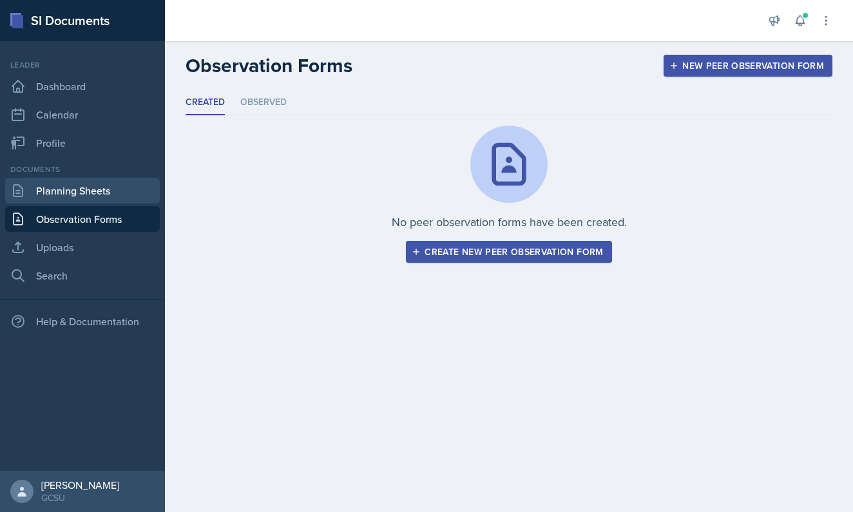
click at [99, 188] on link "Planning Sheets" at bounding box center [82, 191] width 155 height 26
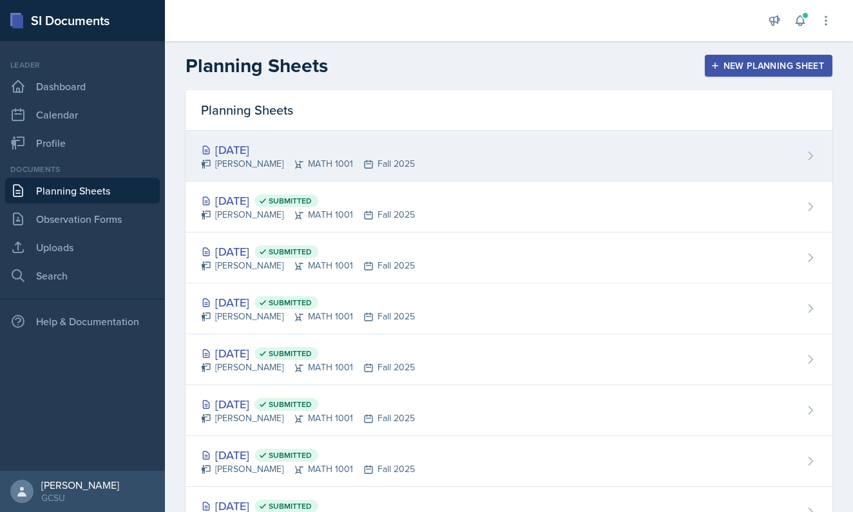
click at [325, 164] on div "[PERSON_NAME] MATH 1001 Fall 2025" at bounding box center [308, 164] width 214 height 14
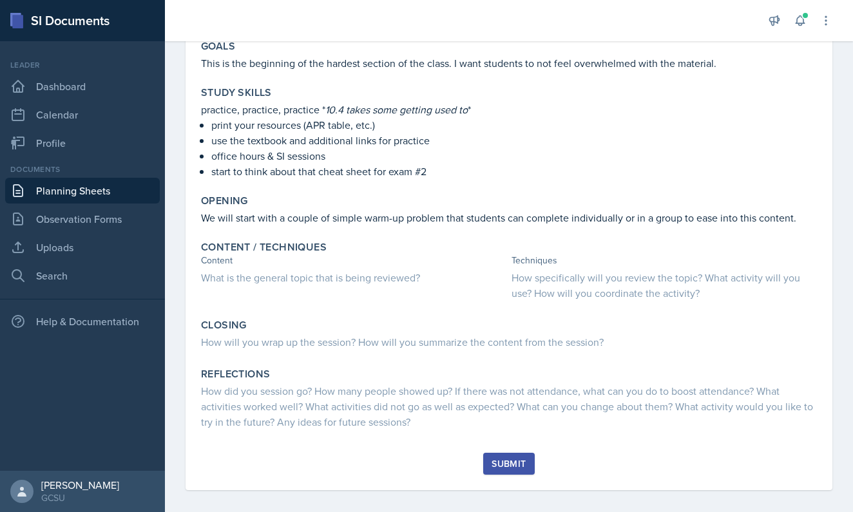
scroll to position [130, 0]
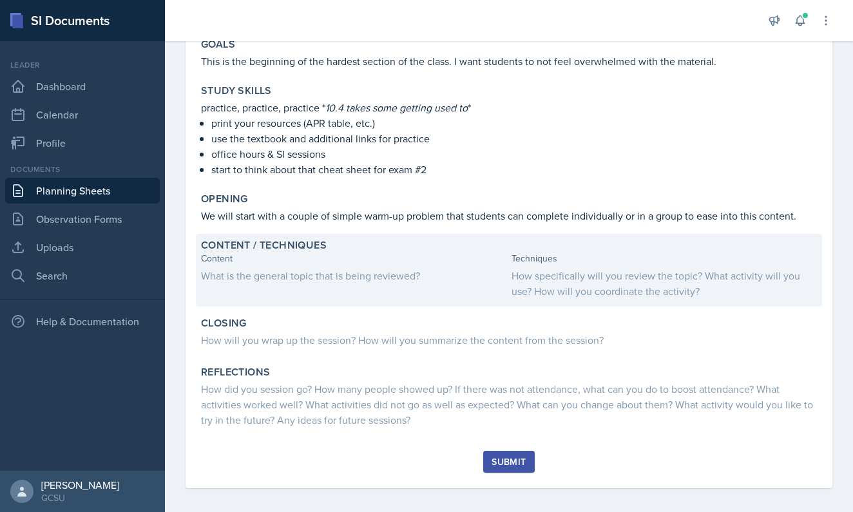
click at [342, 276] on div "What is the general topic that is being reviewed?" at bounding box center [353, 275] width 305 height 15
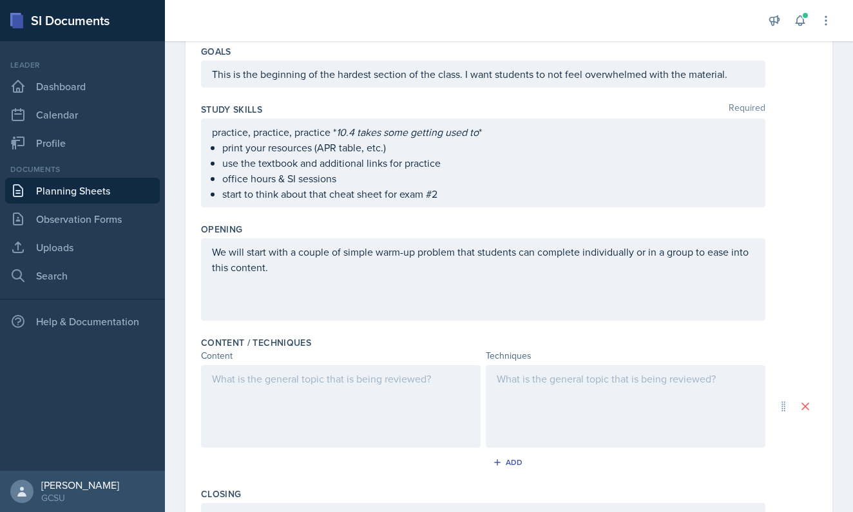
click at [298, 393] on div at bounding box center [341, 406] width 280 height 82
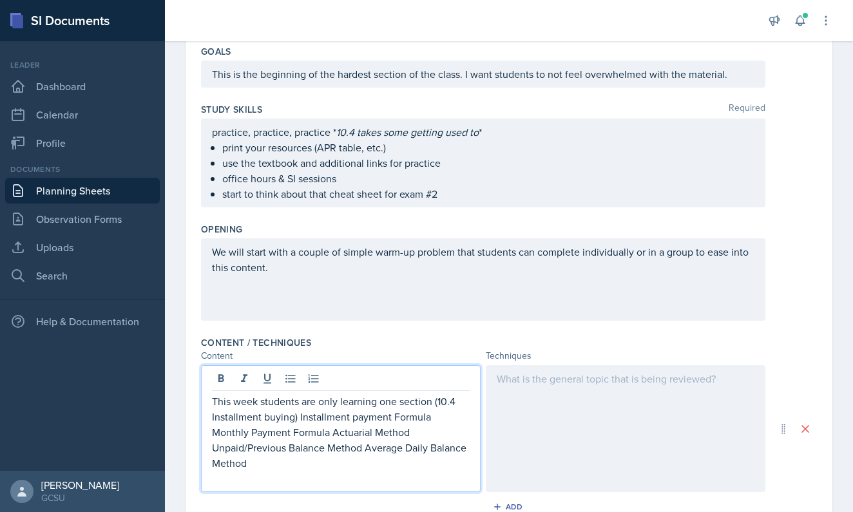
scroll to position [161, 0]
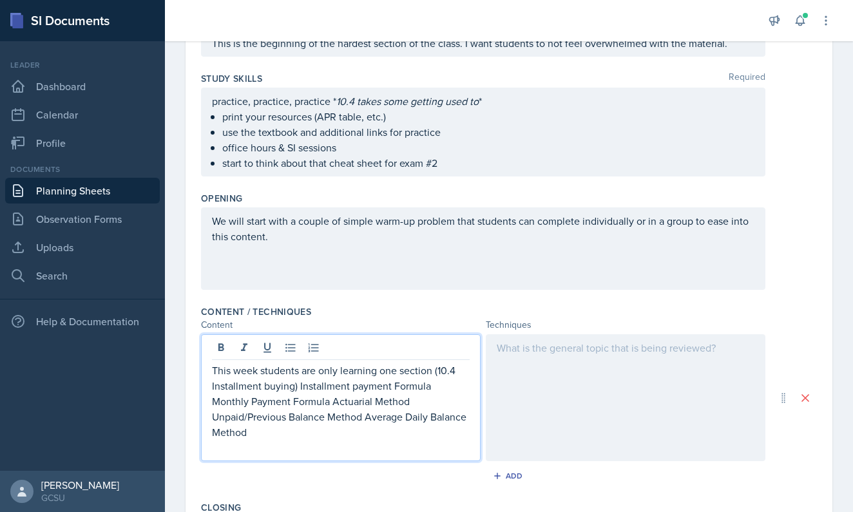
click at [298, 388] on p "This week students are only learning one section (10.4 Installment buying) Inst…" at bounding box center [341, 401] width 258 height 77
click at [289, 354] on icon at bounding box center [290, 347] width 13 height 13
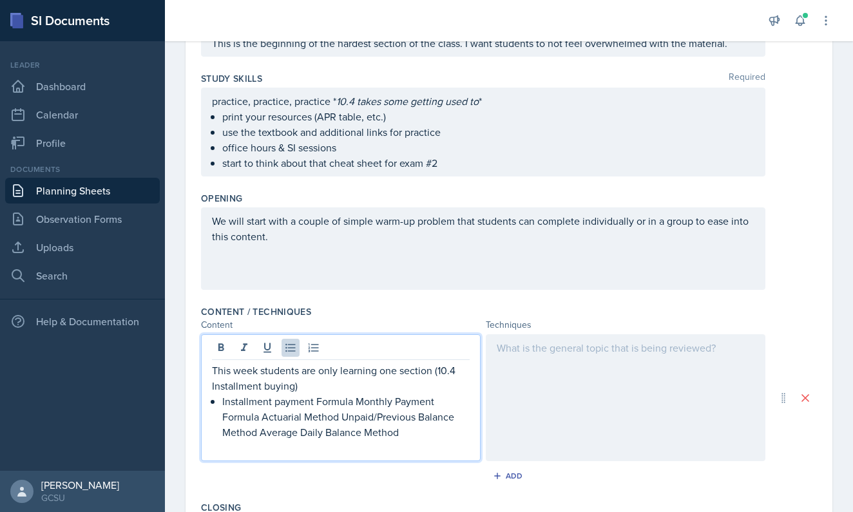
click at [354, 399] on p "Installment payment Formula Monthly Payment Formula Actuarial Method Unpaid/Pre…" at bounding box center [345, 417] width 247 height 46
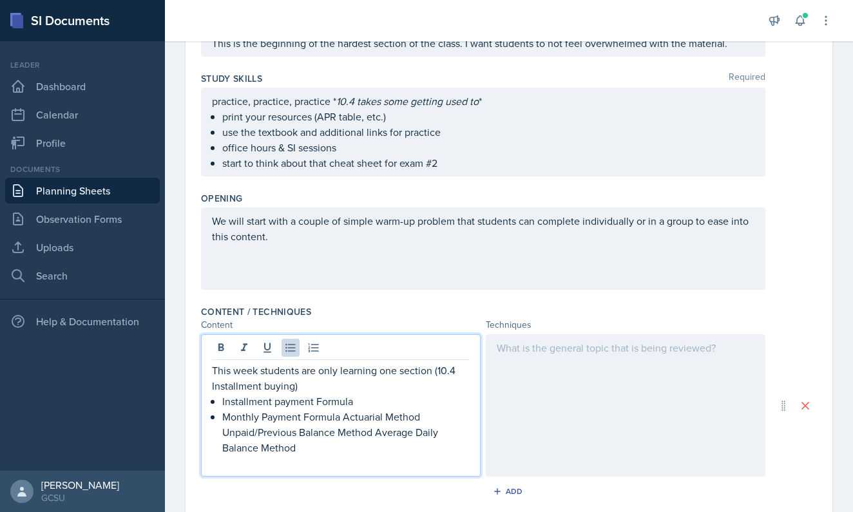
click at [344, 418] on p "Monthly Payment Formula Actuarial Method Unpaid/Previous Balance Method Average…" at bounding box center [345, 432] width 247 height 46
click at [301, 435] on p "Actuarial Method Unpaid/Previous Balance Method Average Daily Balance Method" at bounding box center [345, 439] width 247 height 31
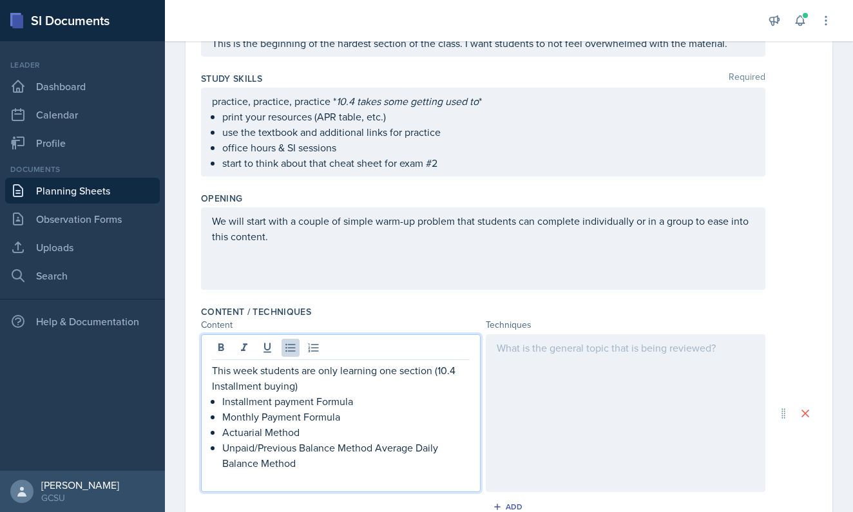
click at [377, 449] on p "Unpaid/Previous Balance Method Average Daily Balance Method" at bounding box center [345, 455] width 247 height 31
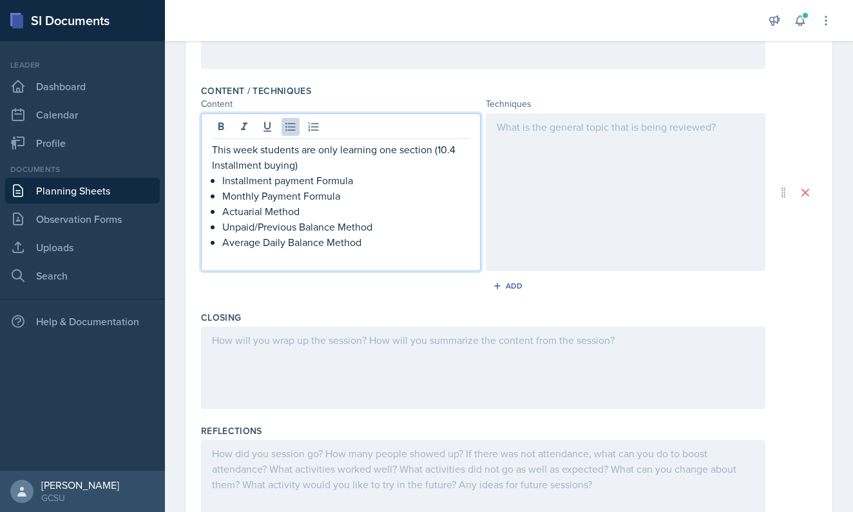
scroll to position [391, 0]
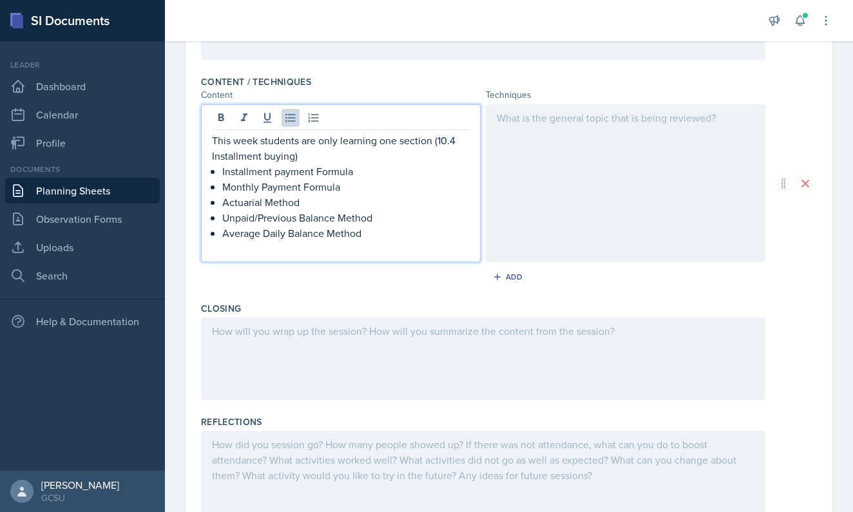
click at [529, 171] on div at bounding box center [626, 183] width 280 height 158
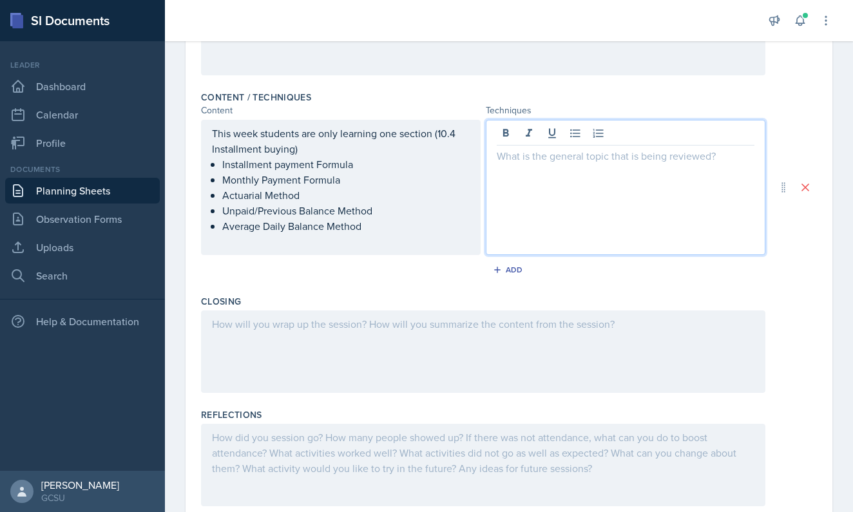
scroll to position [372, 0]
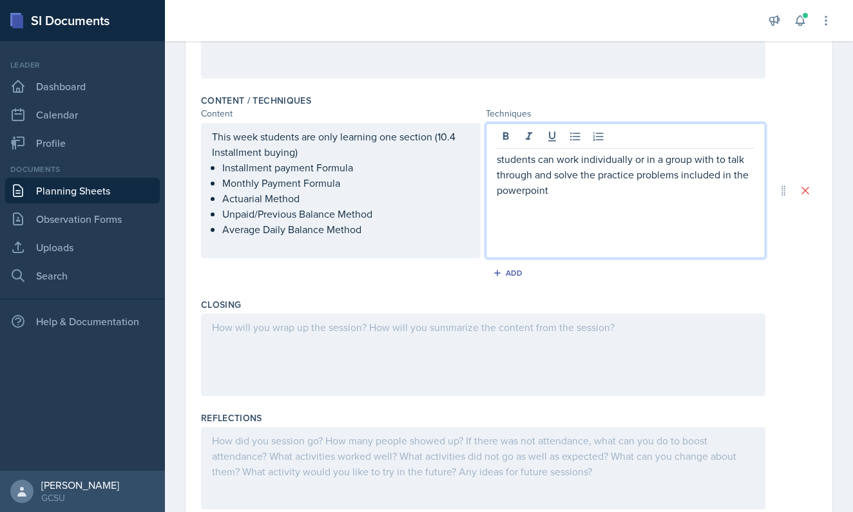
click at [703, 158] on p "students can work individually or in a group with to talk through and solve the…" at bounding box center [626, 174] width 258 height 46
click at [618, 197] on p "students can work individually or in a group to talk through and solve the prac…" at bounding box center [626, 174] width 258 height 46
click at [370, 335] on div at bounding box center [483, 355] width 564 height 82
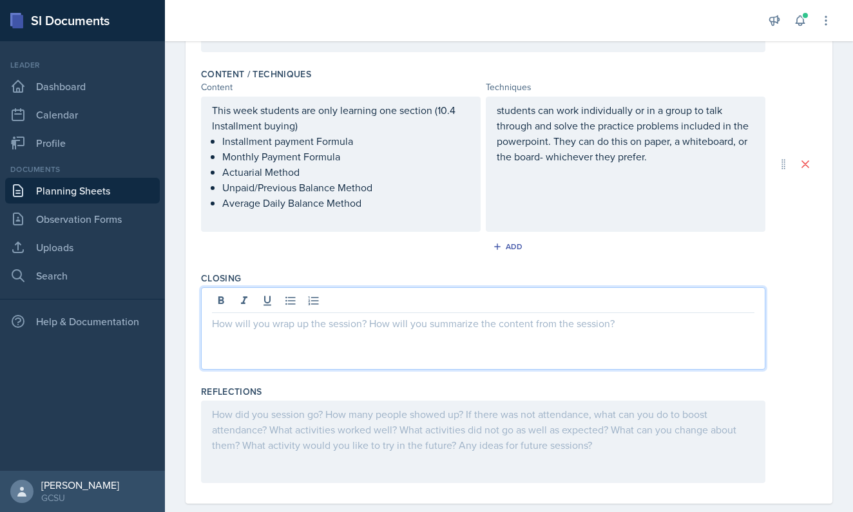
scroll to position [419, 0]
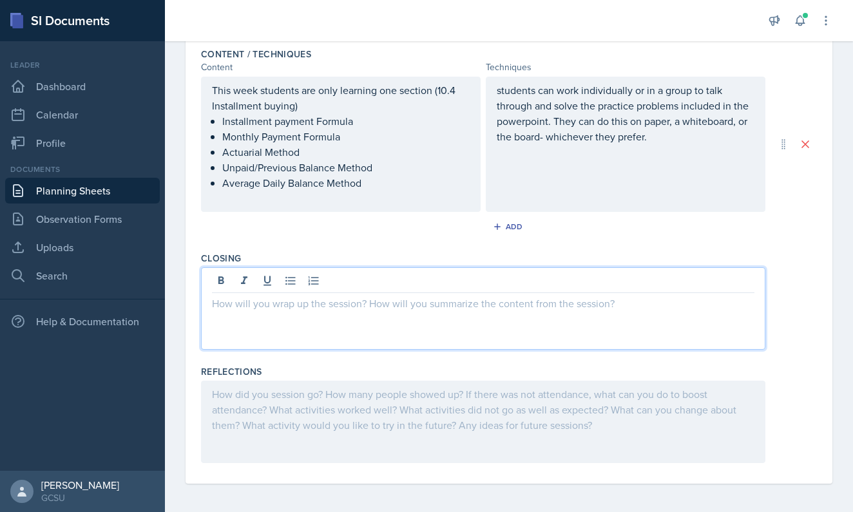
click at [369, 316] on div at bounding box center [483, 308] width 564 height 82
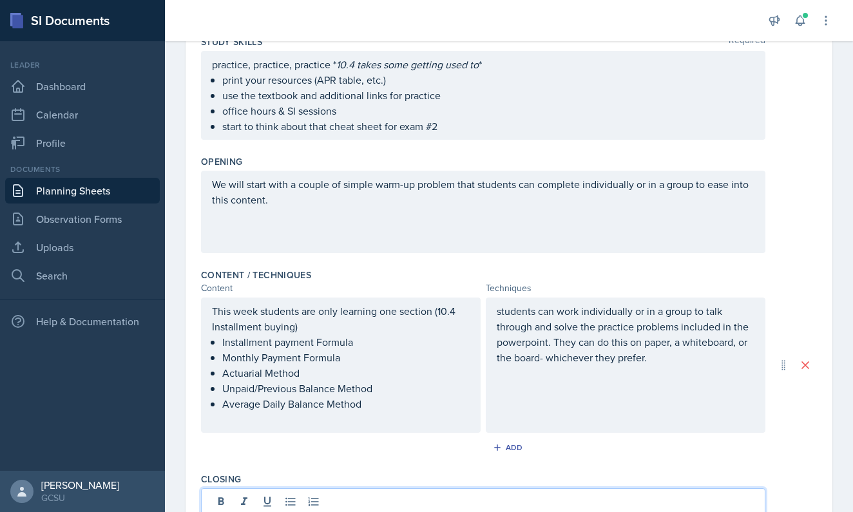
scroll to position [193, 0]
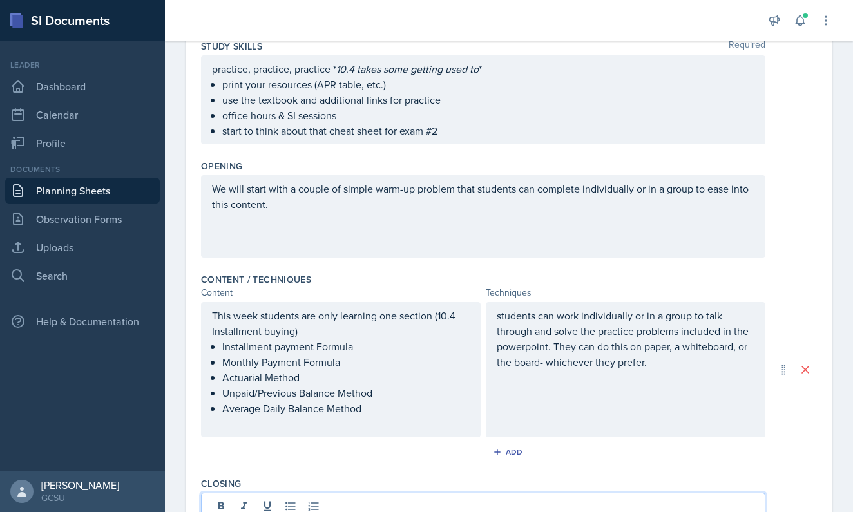
click at [357, 319] on div "This week students are only learning one section (10.4 Installment buying) Inst…" at bounding box center [341, 369] width 280 height 135
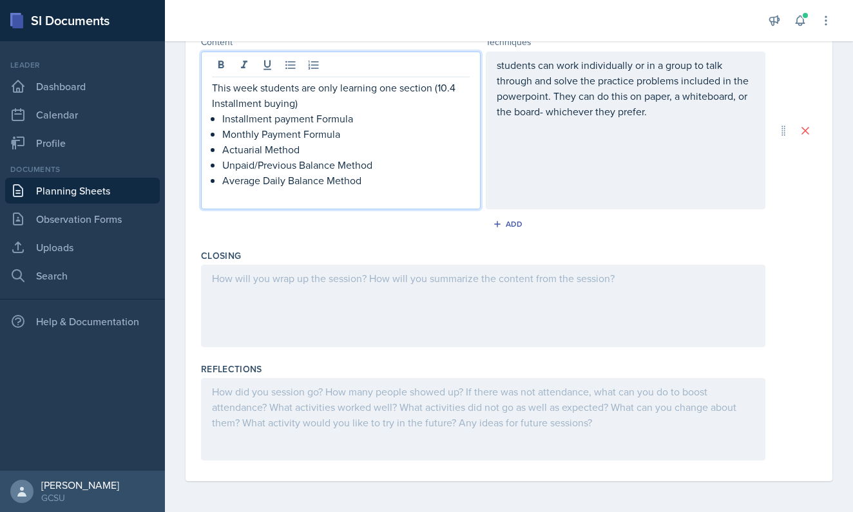
click at [338, 300] on div at bounding box center [483, 306] width 564 height 82
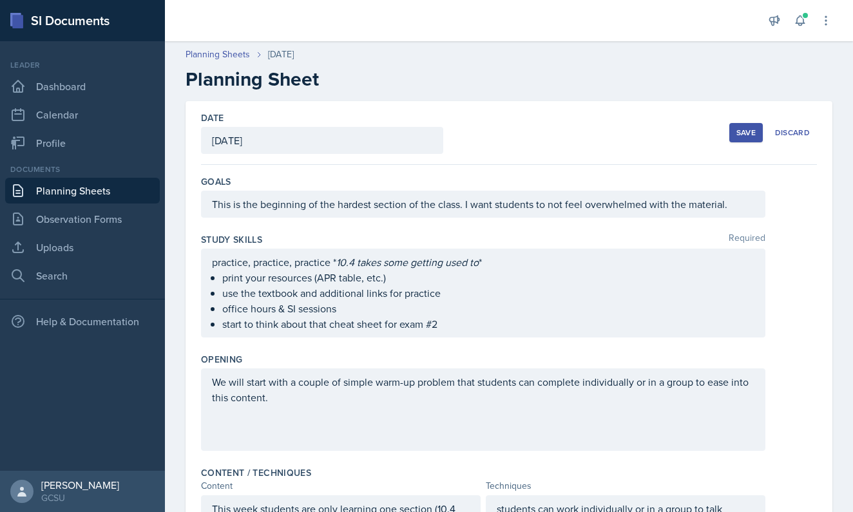
scroll to position [0, 0]
click at [745, 131] on div "Save" at bounding box center [745, 133] width 19 height 10
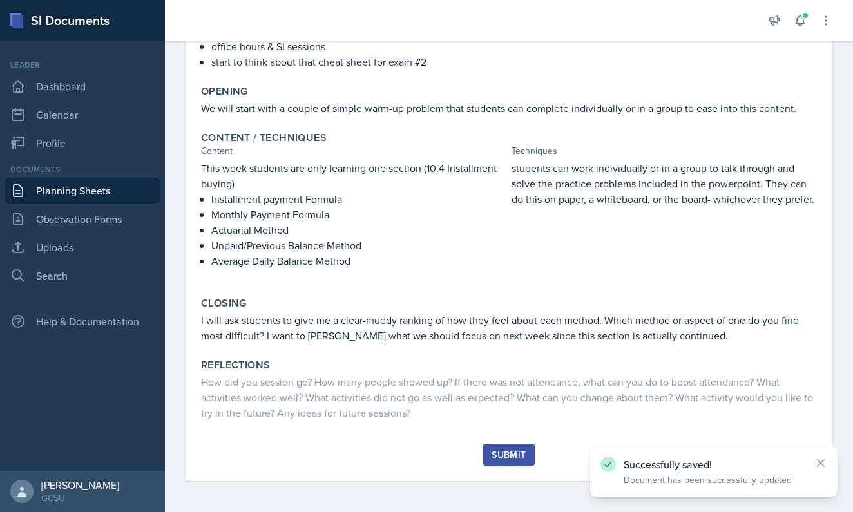
scroll to position [238, 0]
click at [499, 454] on div "Submit" at bounding box center [508, 455] width 34 height 10
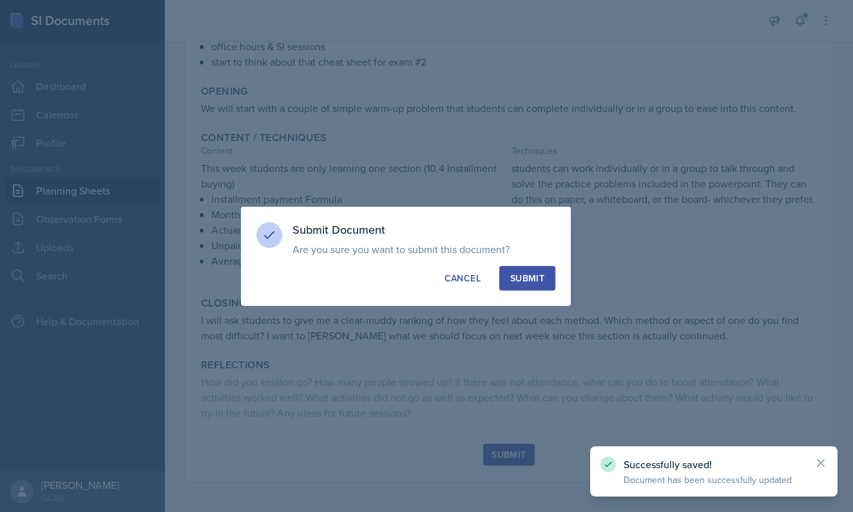
click at [539, 271] on button "Submit" at bounding box center [527, 278] width 56 height 24
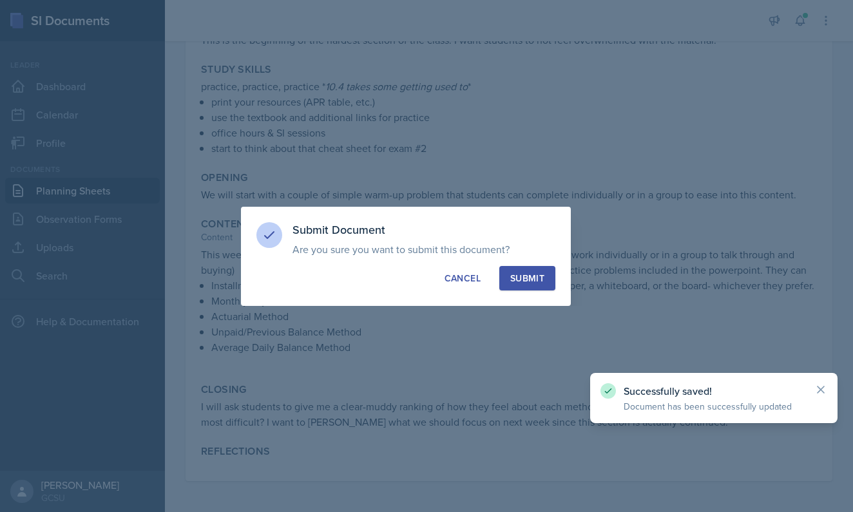
scroll to position [151, 0]
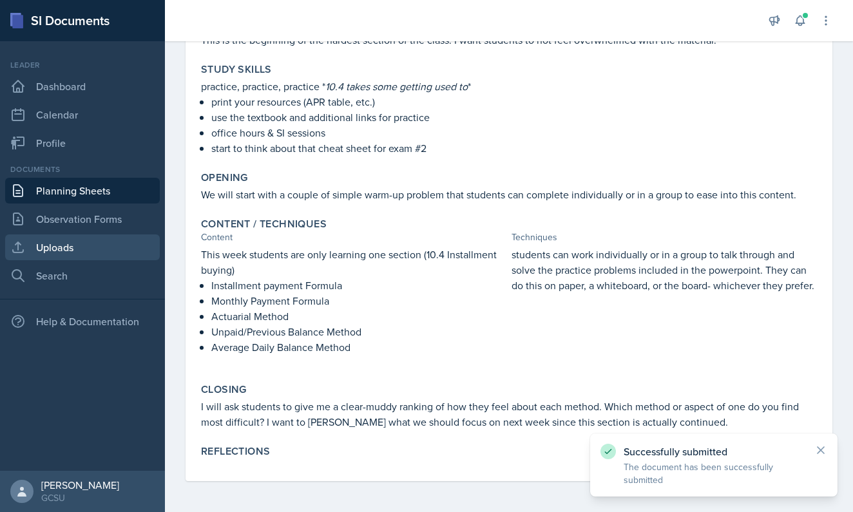
click at [84, 255] on link "Uploads" at bounding box center [82, 247] width 155 height 26
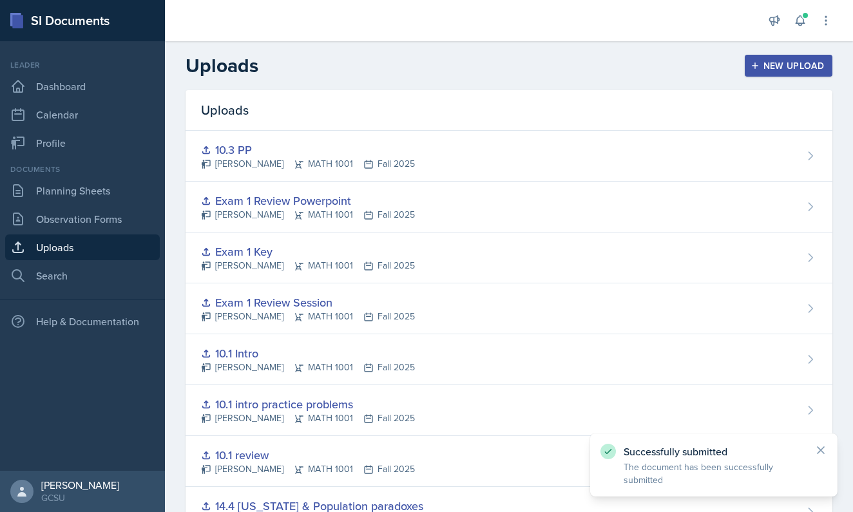
click at [801, 69] on div "New Upload" at bounding box center [788, 66] width 71 height 10
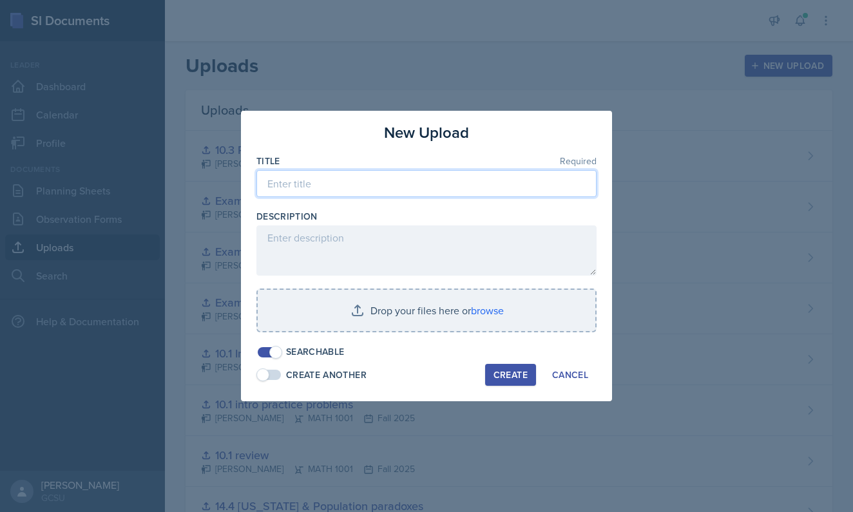
click at [394, 182] on input at bounding box center [426, 183] width 340 height 27
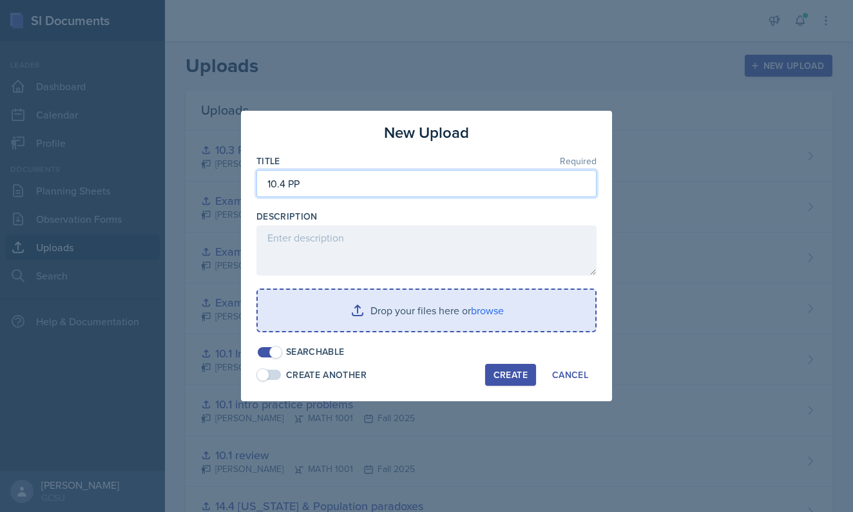
type input "10.4 PP"
click at [470, 296] on input "file" at bounding box center [427, 310] width 338 height 41
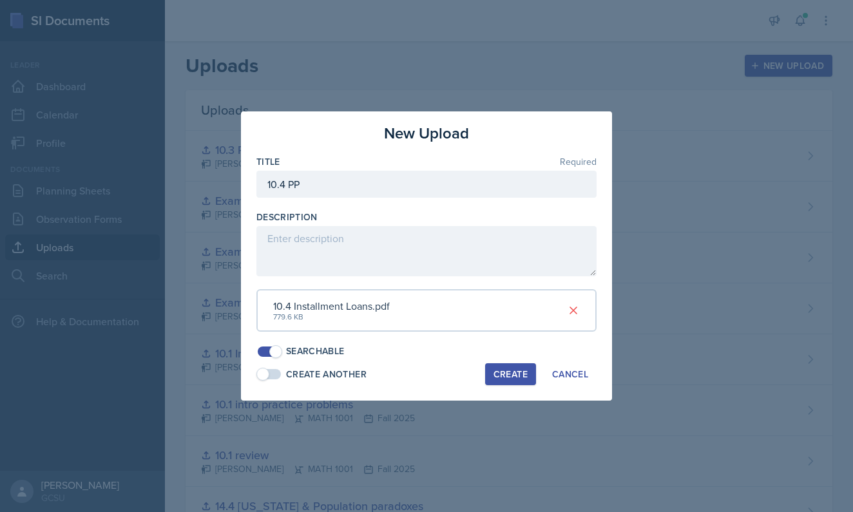
click at [502, 372] on div "Create" at bounding box center [510, 374] width 34 height 10
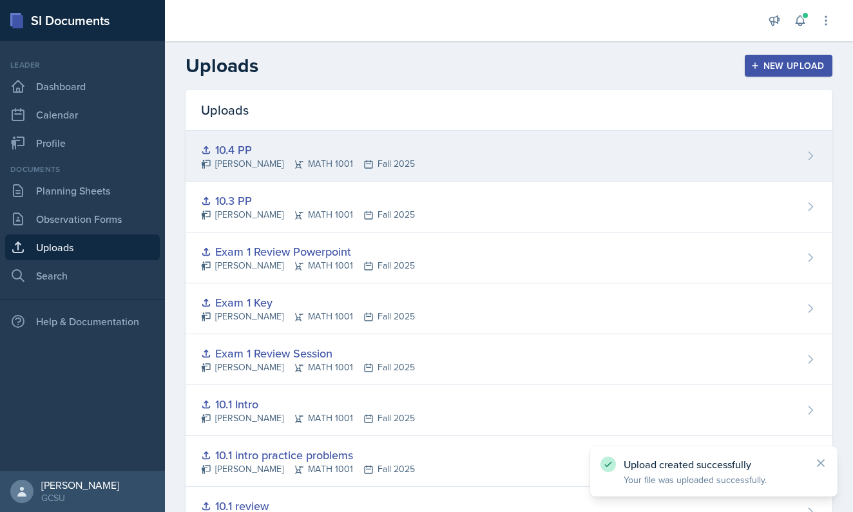
click at [611, 157] on div "10.4 PP [PERSON_NAME] MATH 1001 Fall 2025" at bounding box center [509, 156] width 647 height 51
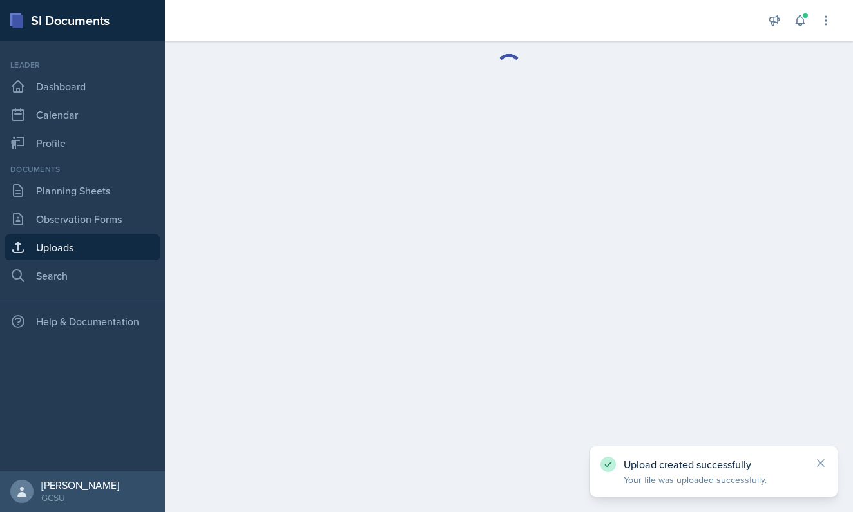
click at [611, 157] on main at bounding box center [509, 276] width 688 height 471
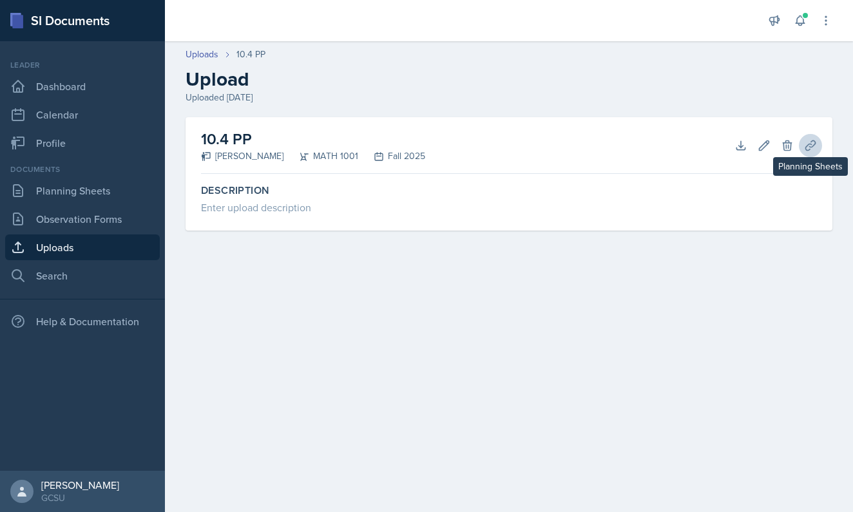
click at [805, 142] on icon at bounding box center [810, 145] width 13 height 13
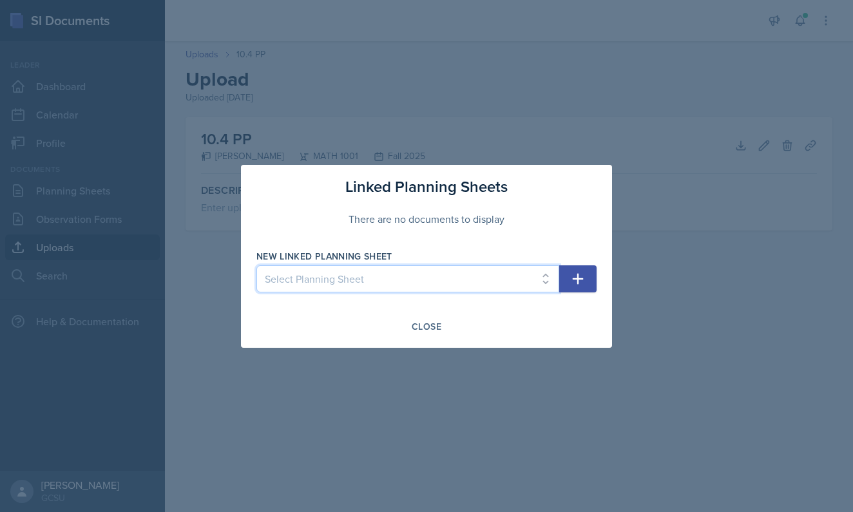
select select "11c642e8-a537-4f1e-ab9c-cc9b6e3527f8"
click at [572, 276] on icon "button" at bounding box center [577, 278] width 15 height 15
select select
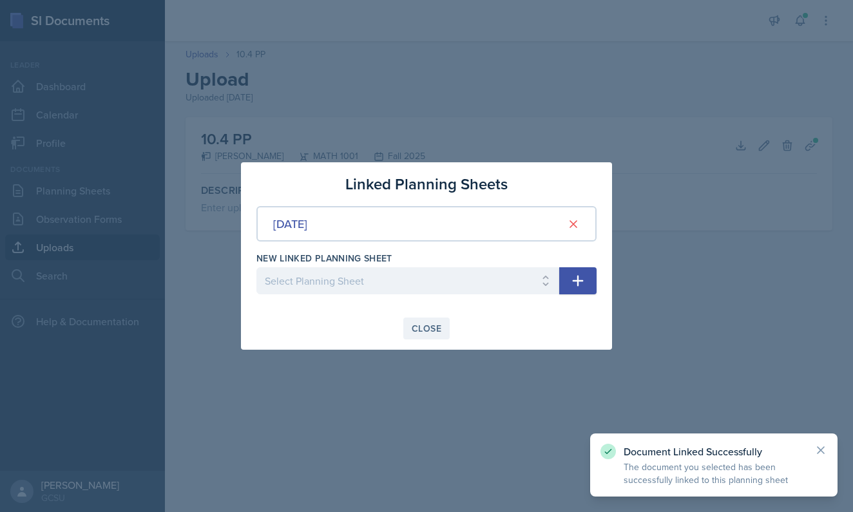
click at [429, 324] on div "Close" at bounding box center [427, 328] width 30 height 10
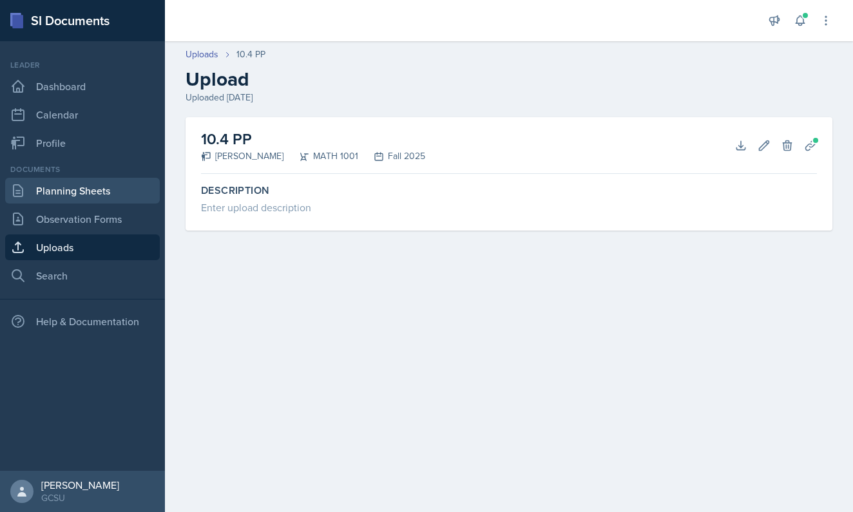
click at [106, 199] on link "Planning Sheets" at bounding box center [82, 191] width 155 height 26
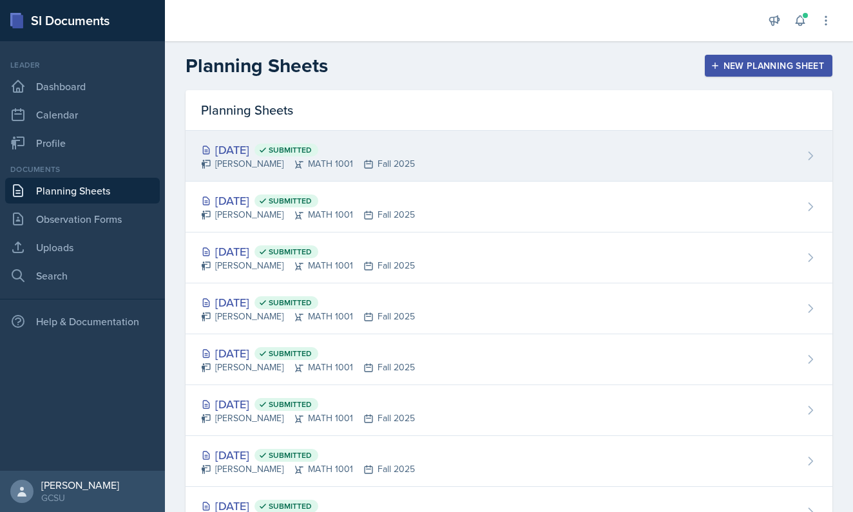
click at [331, 159] on div "[PERSON_NAME] MATH 1001 Fall 2025" at bounding box center [308, 164] width 214 height 14
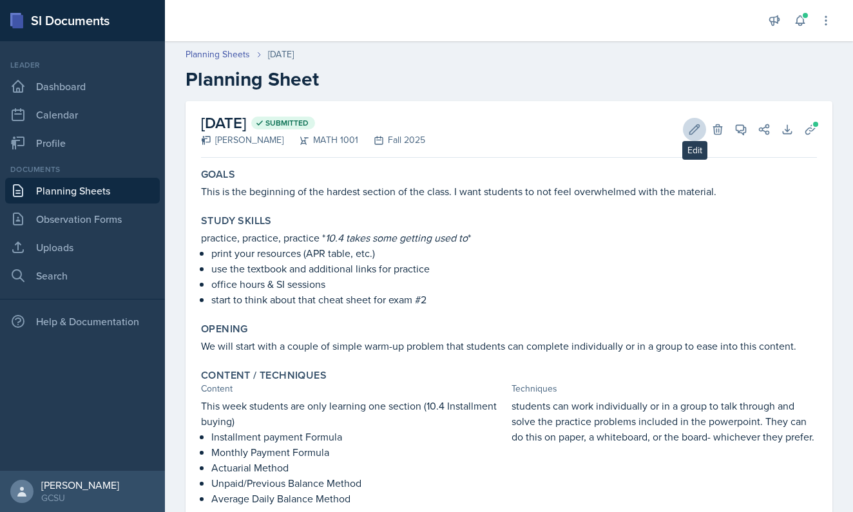
click at [694, 124] on icon at bounding box center [694, 129] width 13 height 13
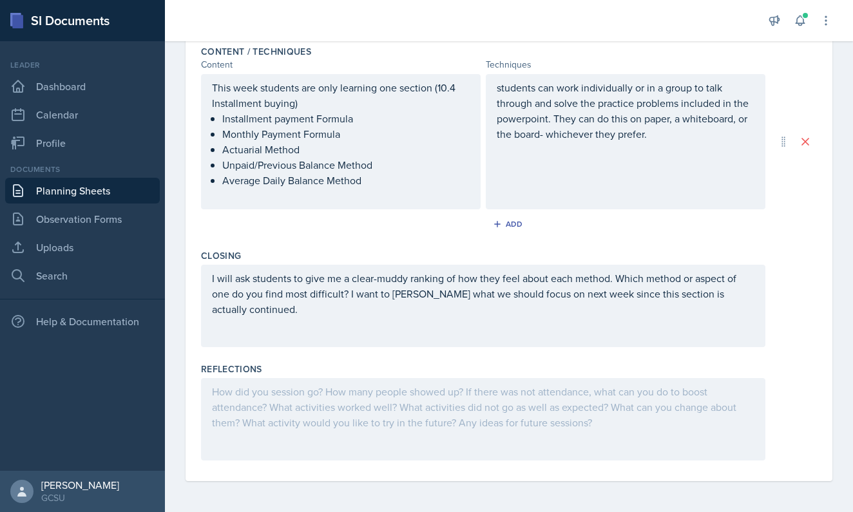
scroll to position [421, 0]
click at [306, 413] on div at bounding box center [483, 419] width 564 height 82
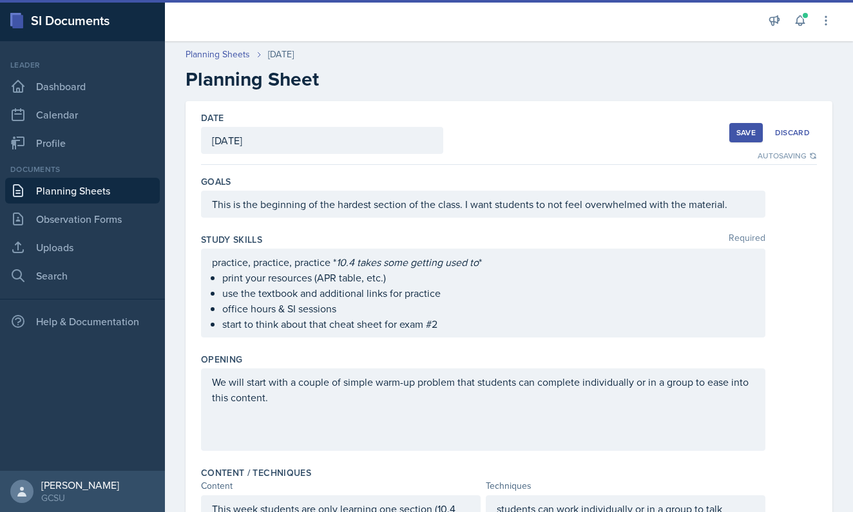
scroll to position [0, 0]
click at [752, 137] on div "Save" at bounding box center [745, 133] width 19 height 10
